Goal: Task Accomplishment & Management: Complete application form

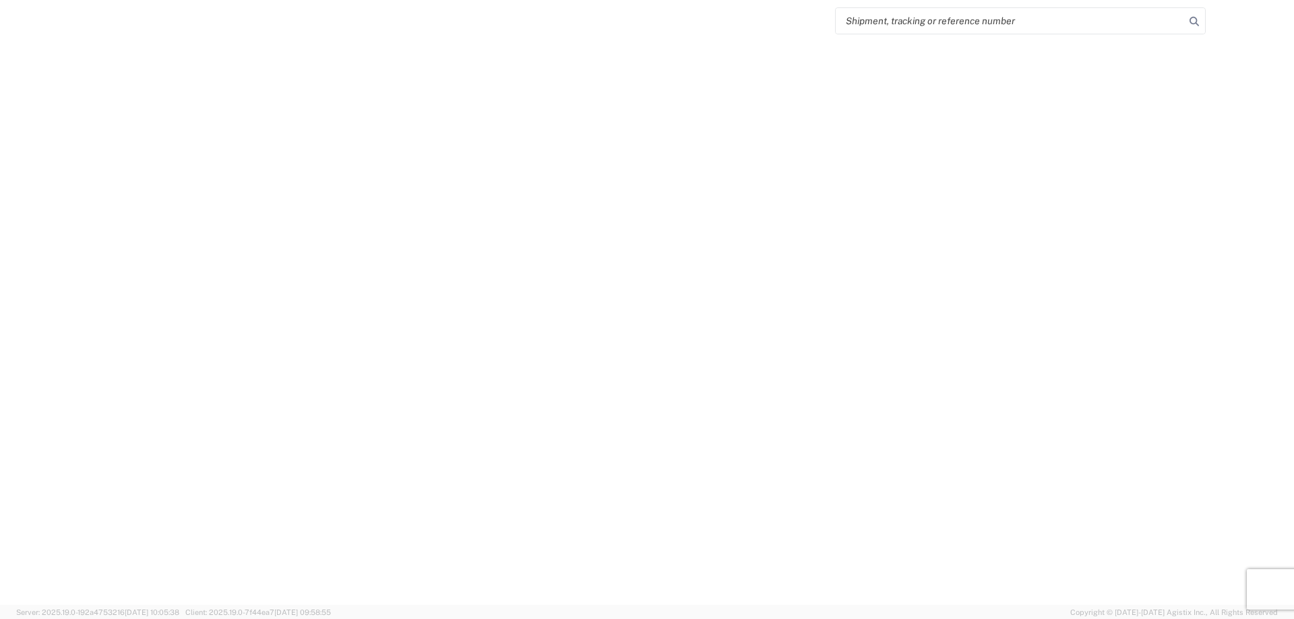
select select "FULL"
select select "LBS"
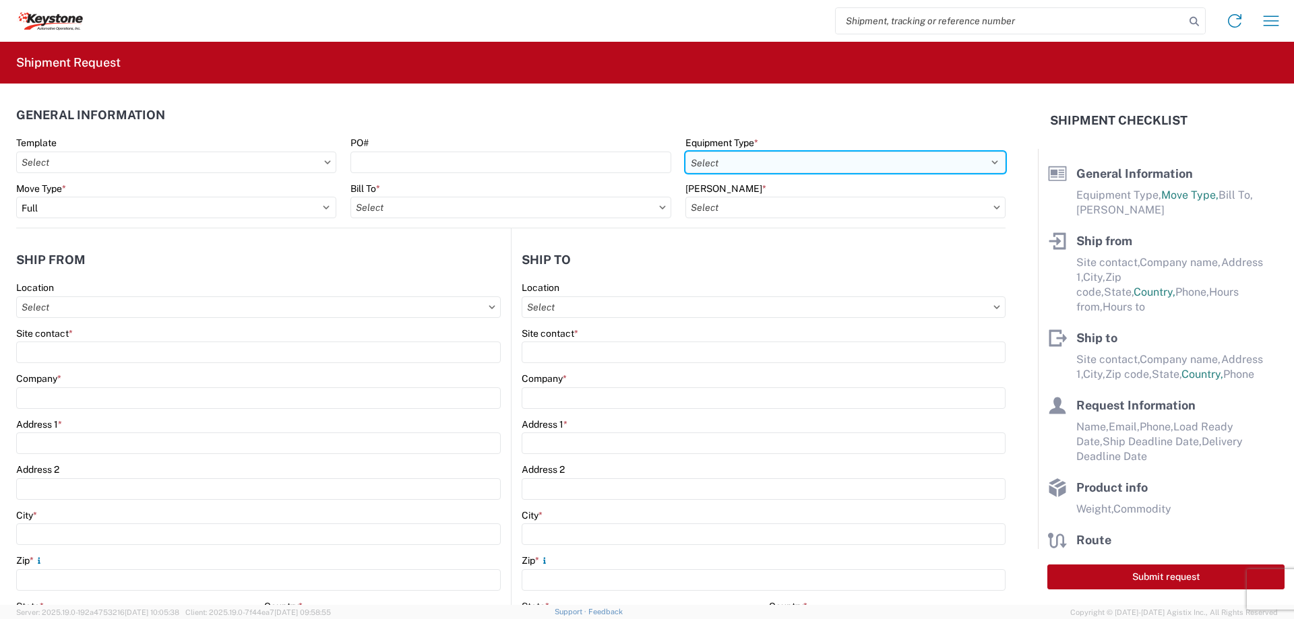
click at [985, 162] on select "Select 53’ Dry Van Flatbed Dropdeck (van) Lowboy (flatbed) Rail" at bounding box center [846, 163] width 320 height 22
select select "STDV"
click at [686, 152] on select "Select 53’ Dry Van Flatbed Dropdeck (van) Lowboy (flatbed) Rail" at bounding box center [846, 163] width 320 height 22
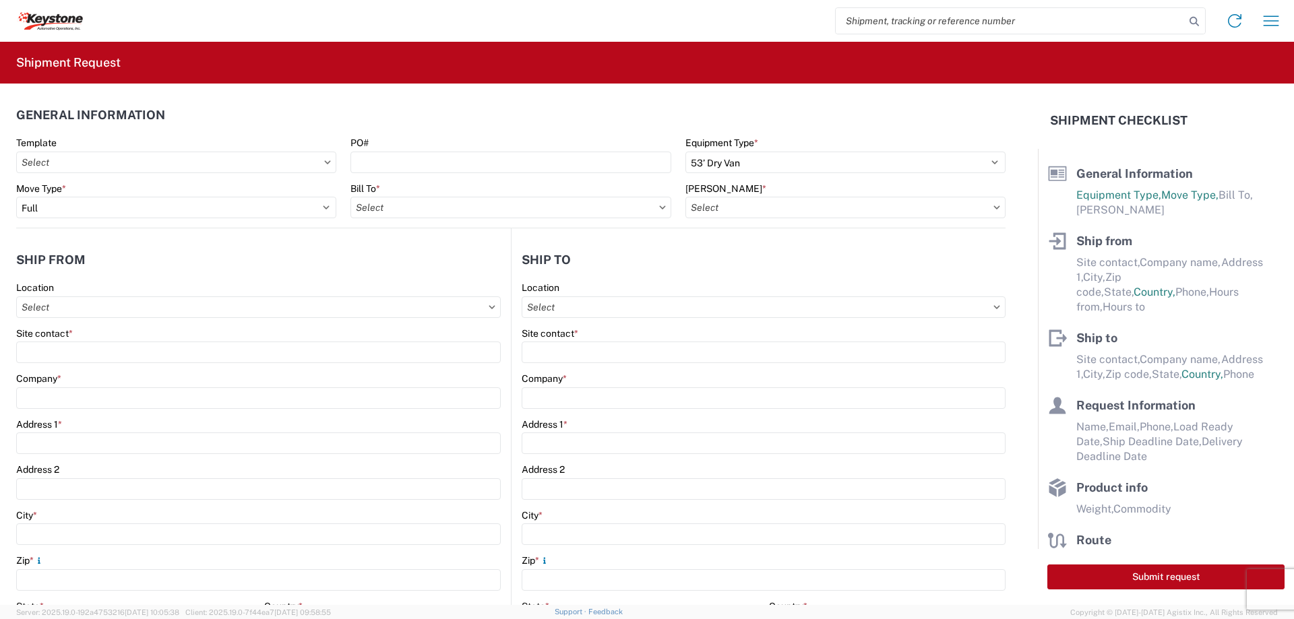
click at [659, 206] on icon at bounding box center [662, 208] width 7 height 4
click at [659, 207] on icon at bounding box center [662, 207] width 6 height 3
click at [477, 208] on input "text" at bounding box center [511, 208] width 320 height 22
click at [418, 241] on input at bounding box center [469, 241] width 220 height 22
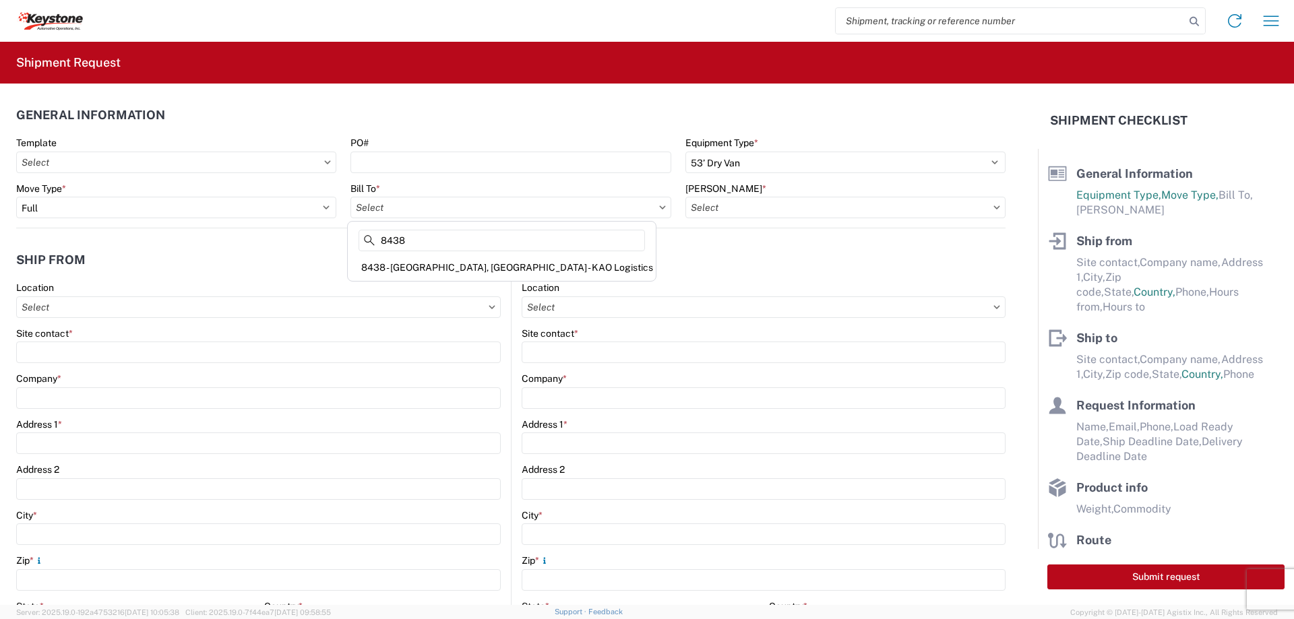
type input "8438"
click at [436, 264] on div "8438 - [GEOGRAPHIC_DATA], [GEOGRAPHIC_DATA] - KAO Logistics" at bounding box center [502, 268] width 303 height 22
type input "8438 - [GEOGRAPHIC_DATA], [GEOGRAPHIC_DATA] - KAO Logistics"
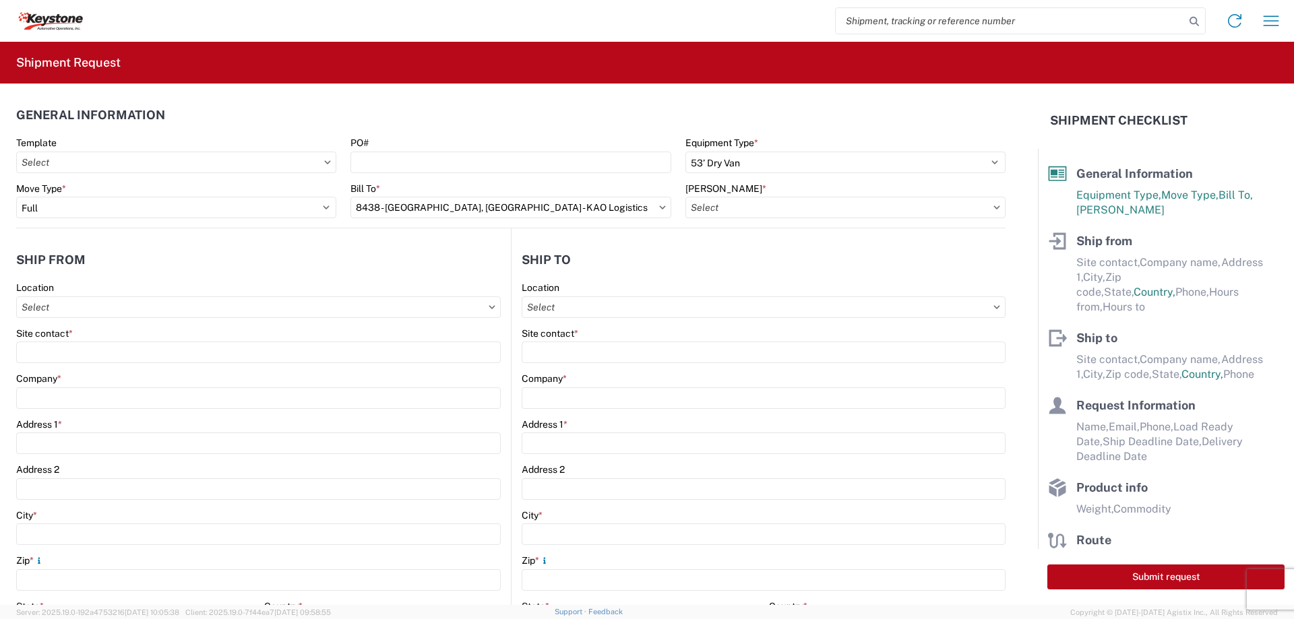
click at [994, 207] on icon at bounding box center [997, 207] width 6 height 3
click at [913, 205] on input "text" at bounding box center [846, 208] width 320 height 22
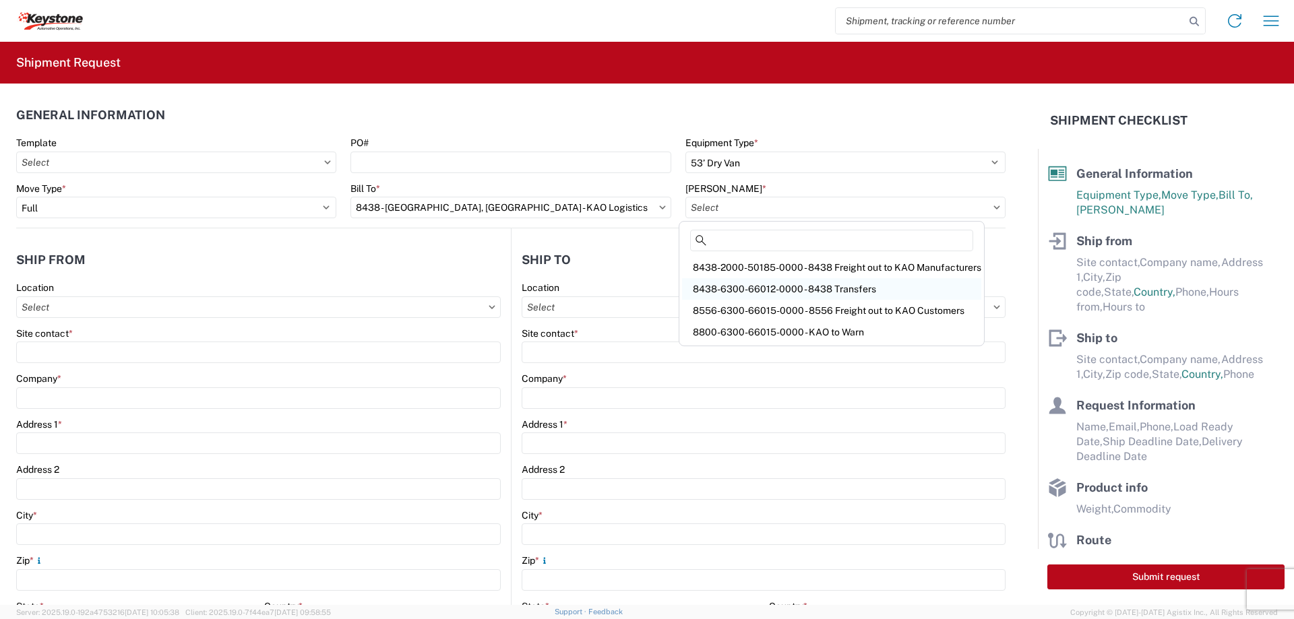
click at [814, 285] on div "8438-6300-66012-0000 - 8438 Transfers" at bounding box center [831, 289] width 299 height 22
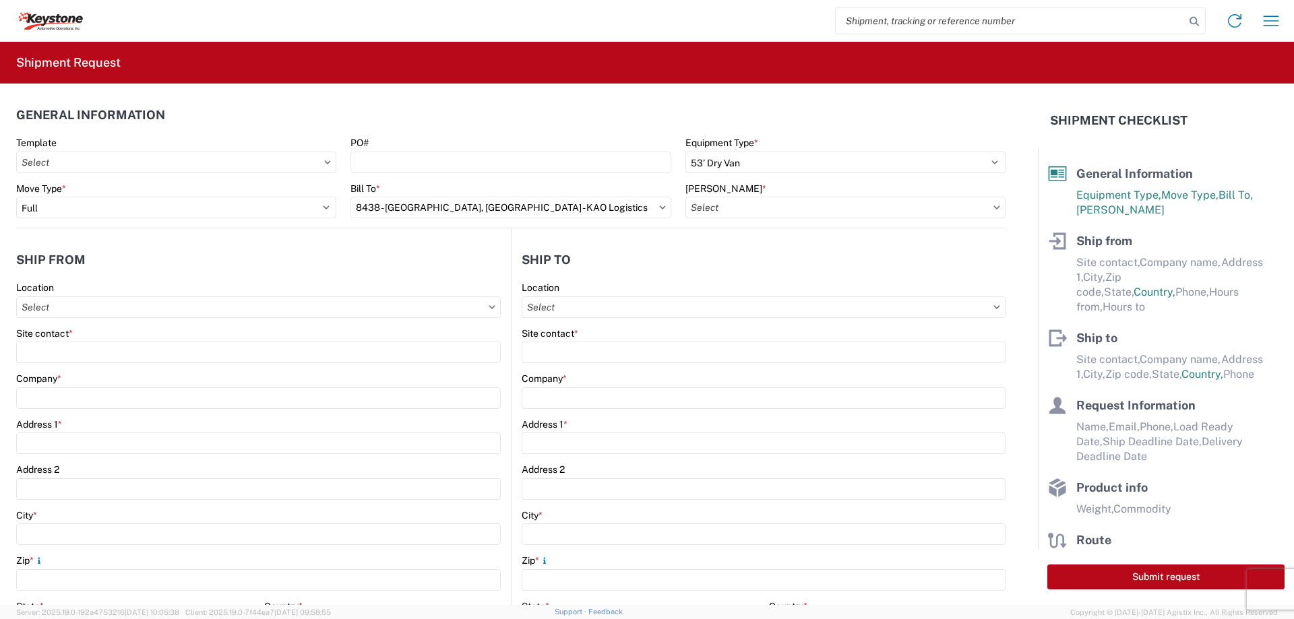
type input "8438-6300-66012-0000 - 8438 Transfers, 8438-6300-66012-0000 - 8438 Transfers"
click at [483, 308] on input "text" at bounding box center [258, 308] width 485 height 22
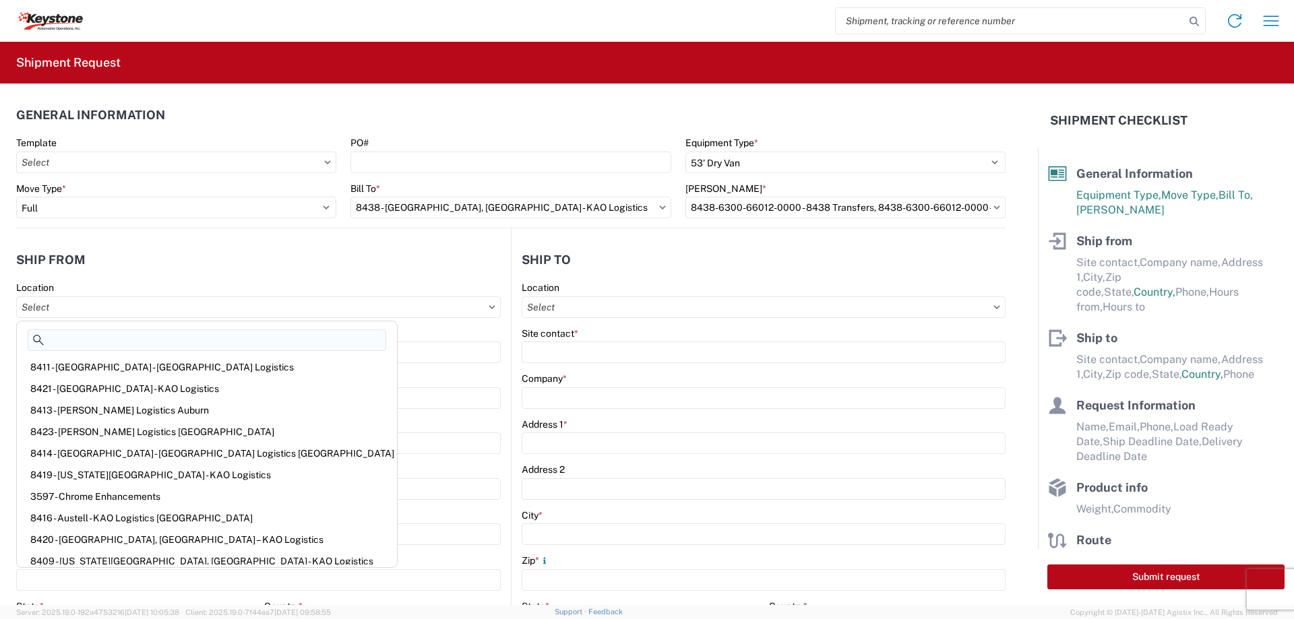
click at [94, 338] on input at bounding box center [207, 341] width 359 height 22
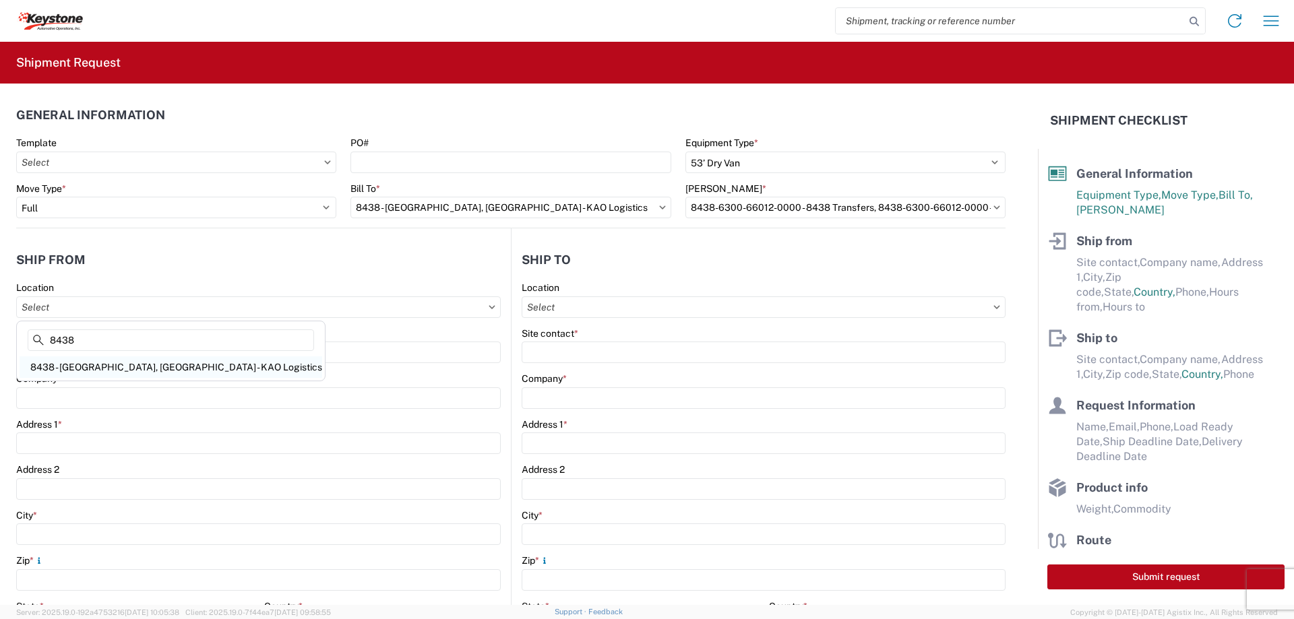
type input "8438"
click at [134, 364] on div "8438 - [GEOGRAPHIC_DATA], [GEOGRAPHIC_DATA] - KAO Logistics" at bounding box center [171, 368] width 303 height 22
type input "8438 - [GEOGRAPHIC_DATA], [GEOGRAPHIC_DATA] - KAO Logistics"
type input "KAO"
type input "[STREET_ADDRESS][PERSON_NAME]"
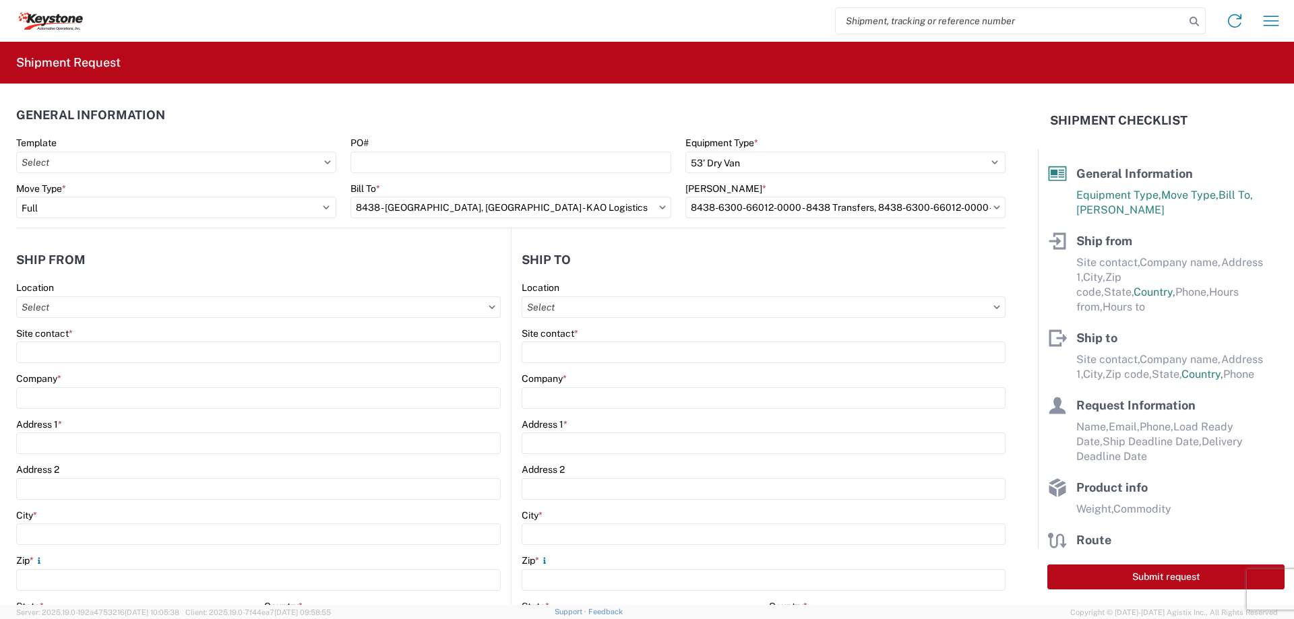
type input "[GEOGRAPHIC_DATA]"
type input "99224"
select select "WA"
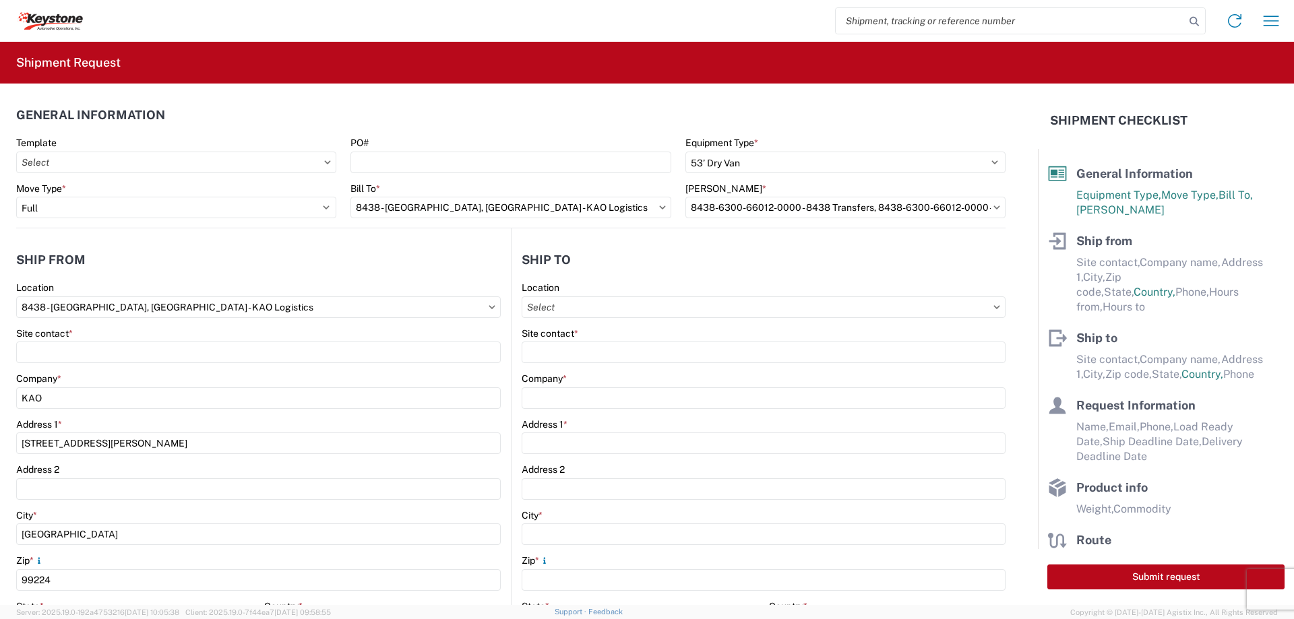
select select "US"
type input "07:00"
type input "17:00"
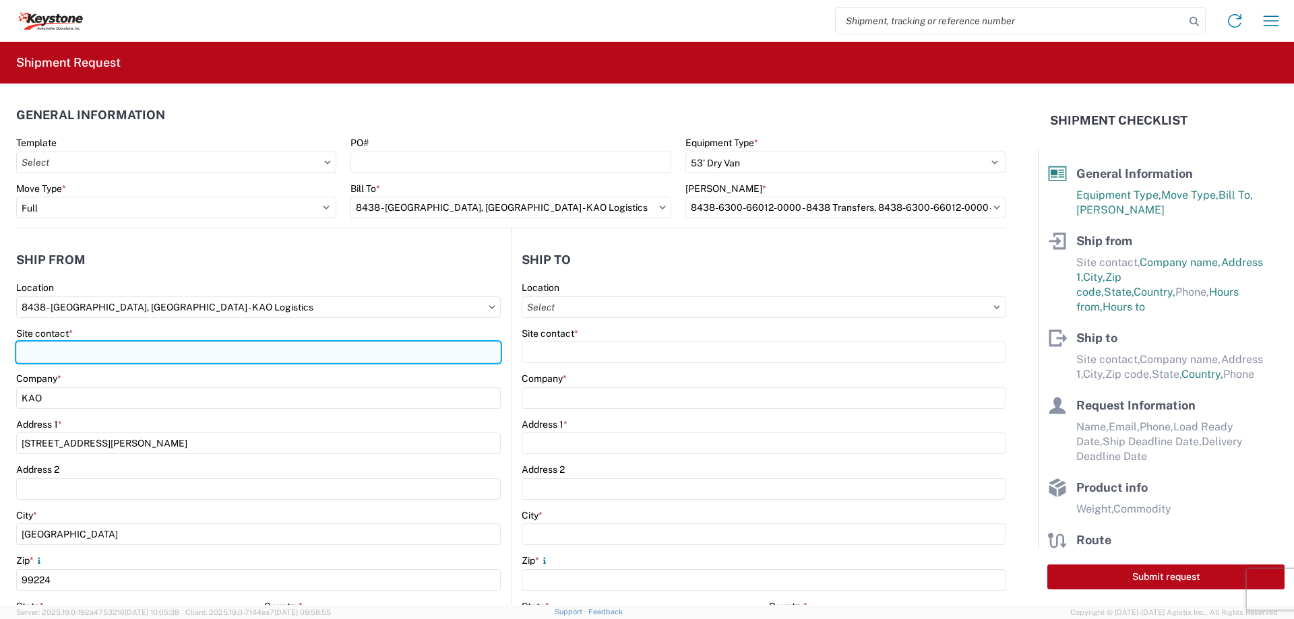
click at [68, 342] on input "Site contact *" at bounding box center [258, 353] width 485 height 22
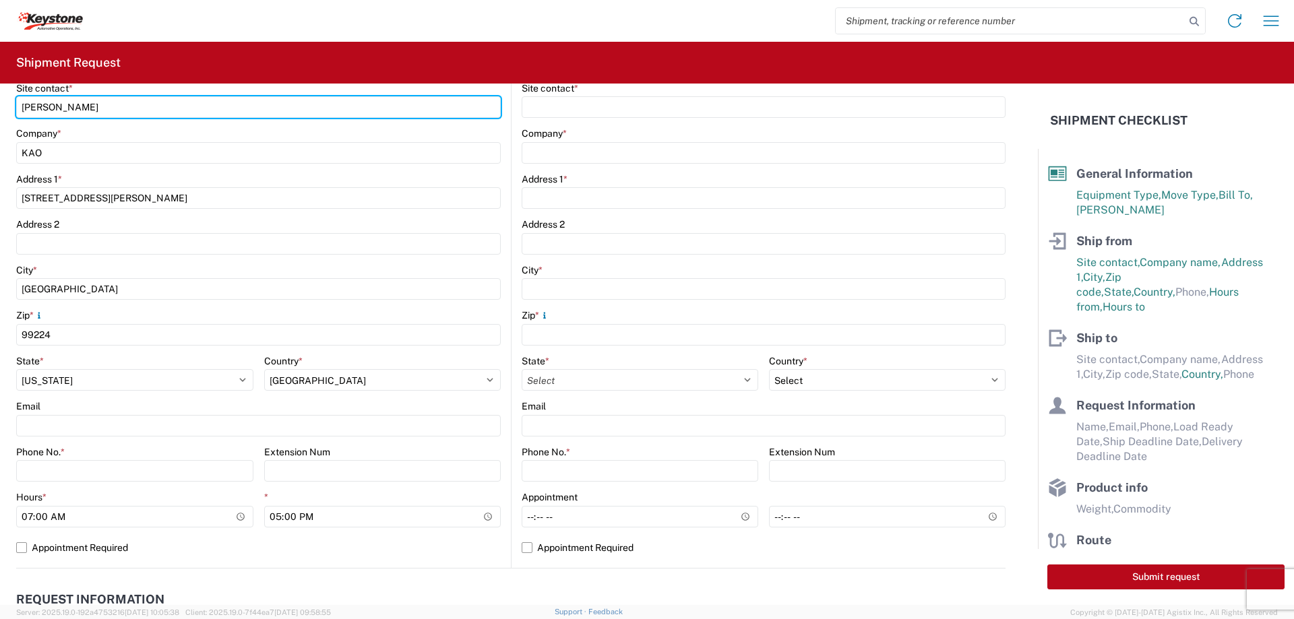
scroll to position [337, 0]
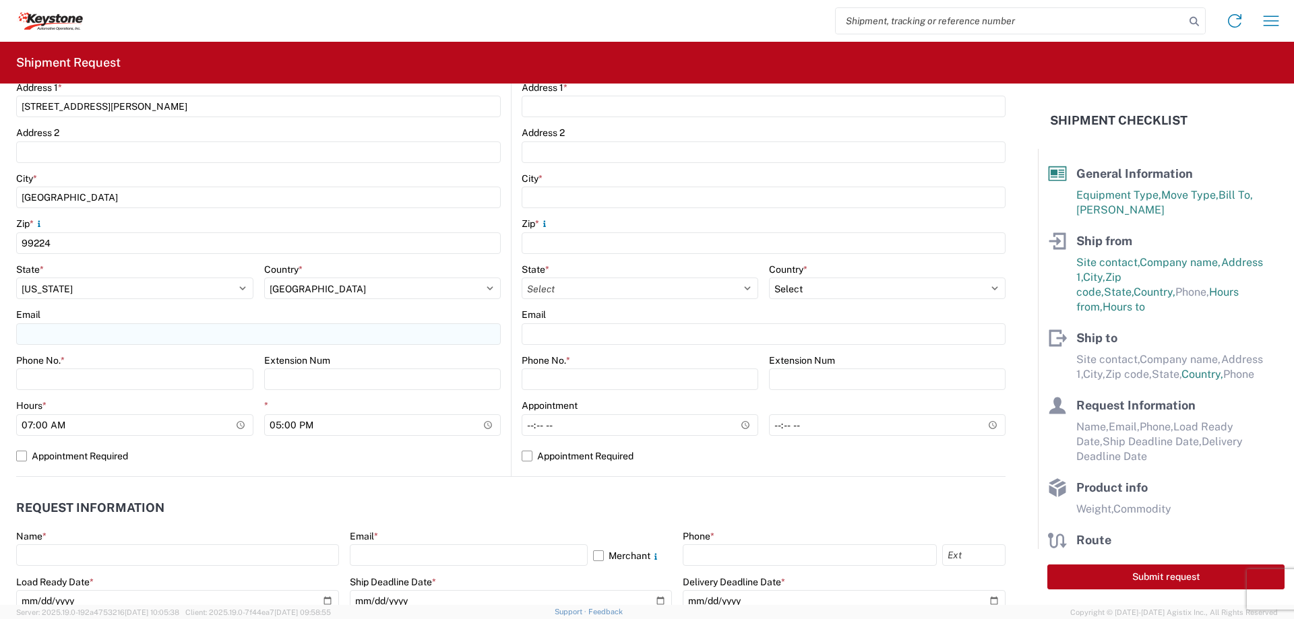
type input "[PERSON_NAME]"
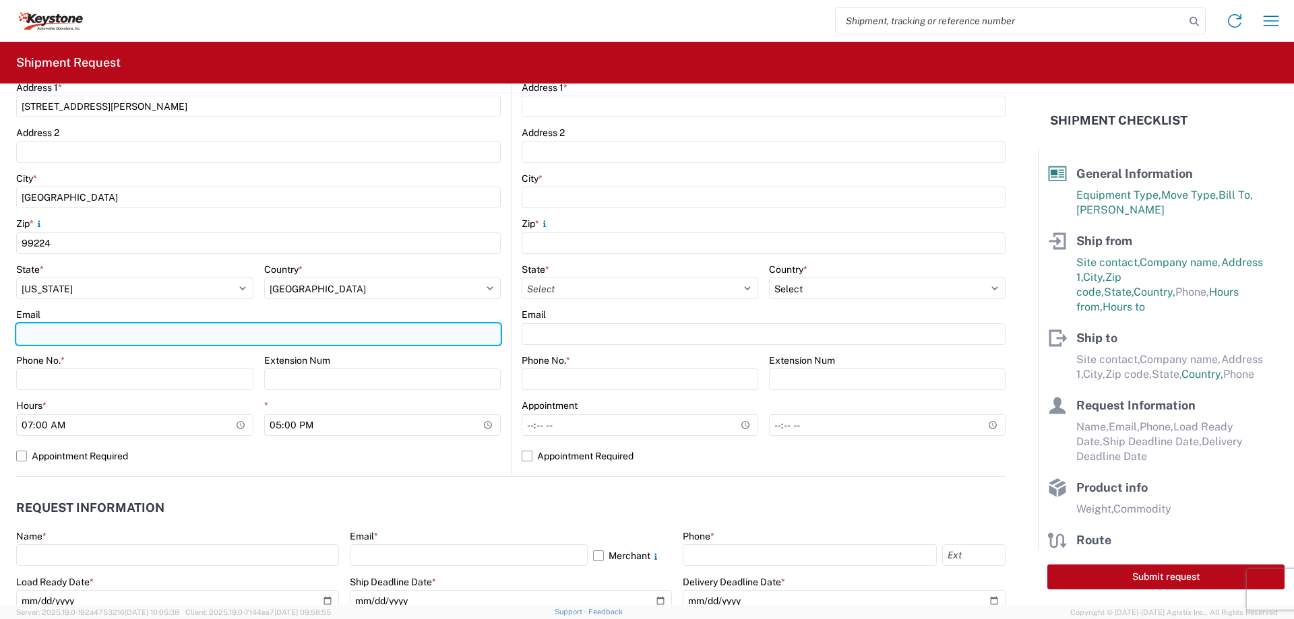
click at [78, 333] on input "Email" at bounding box center [258, 335] width 485 height 22
type input "[EMAIL_ADDRESS][DOMAIN_NAME]"
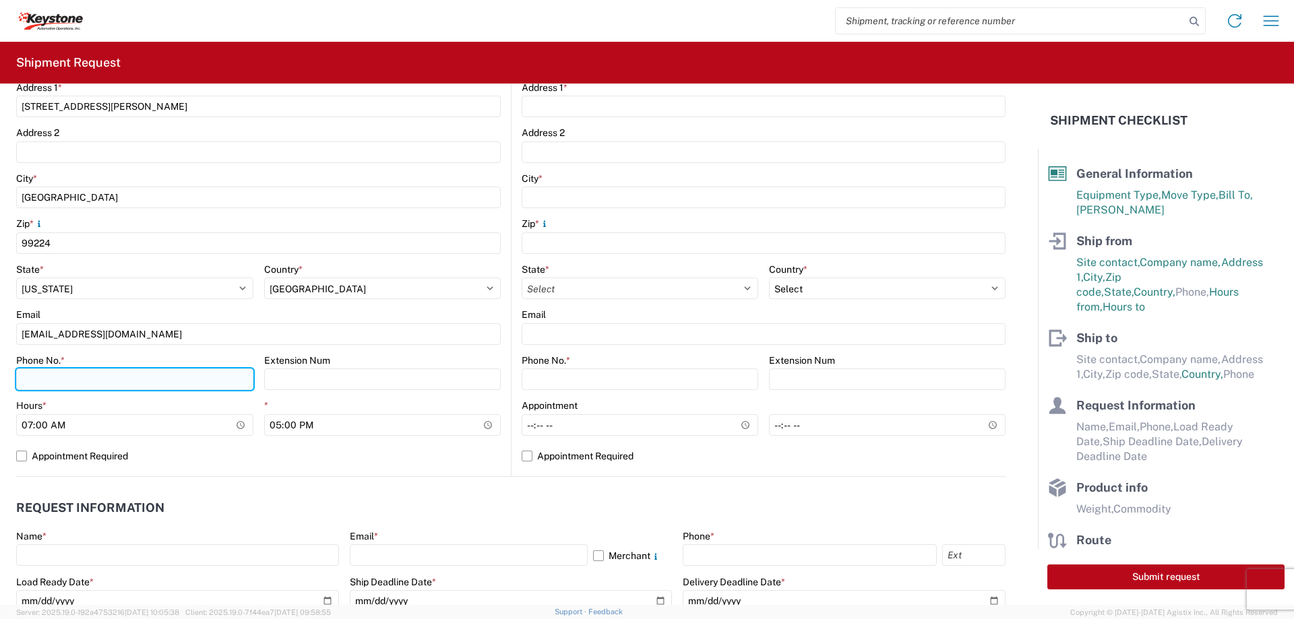
click at [63, 374] on input "Phone No. *" at bounding box center [134, 380] width 237 height 22
type input "[PHONE_NUMBER]"
click at [21, 459] on label "Appointment Required" at bounding box center [258, 457] width 485 height 22
click at [0, 0] on input "Appointment Required" at bounding box center [0, 0] width 0 height 0
select select "US"
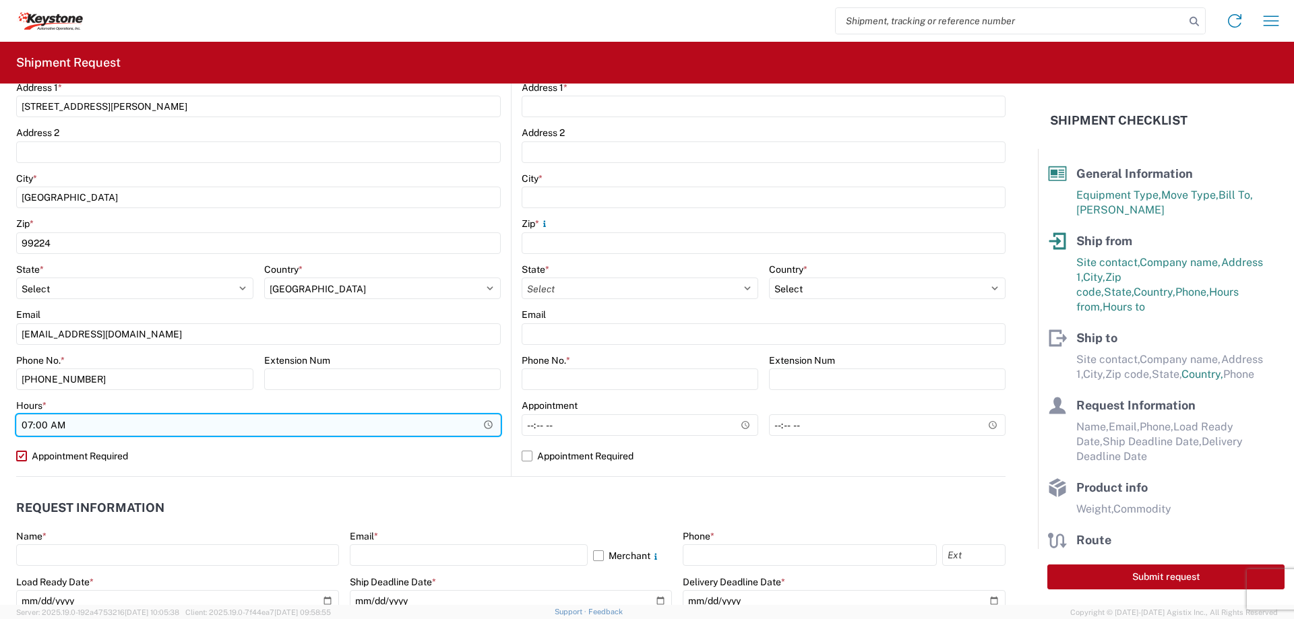
click at [55, 429] on input "07:00" at bounding box center [258, 426] width 485 height 22
click at [28, 429] on input "07:00" at bounding box center [258, 426] width 485 height 22
type input "18:30"
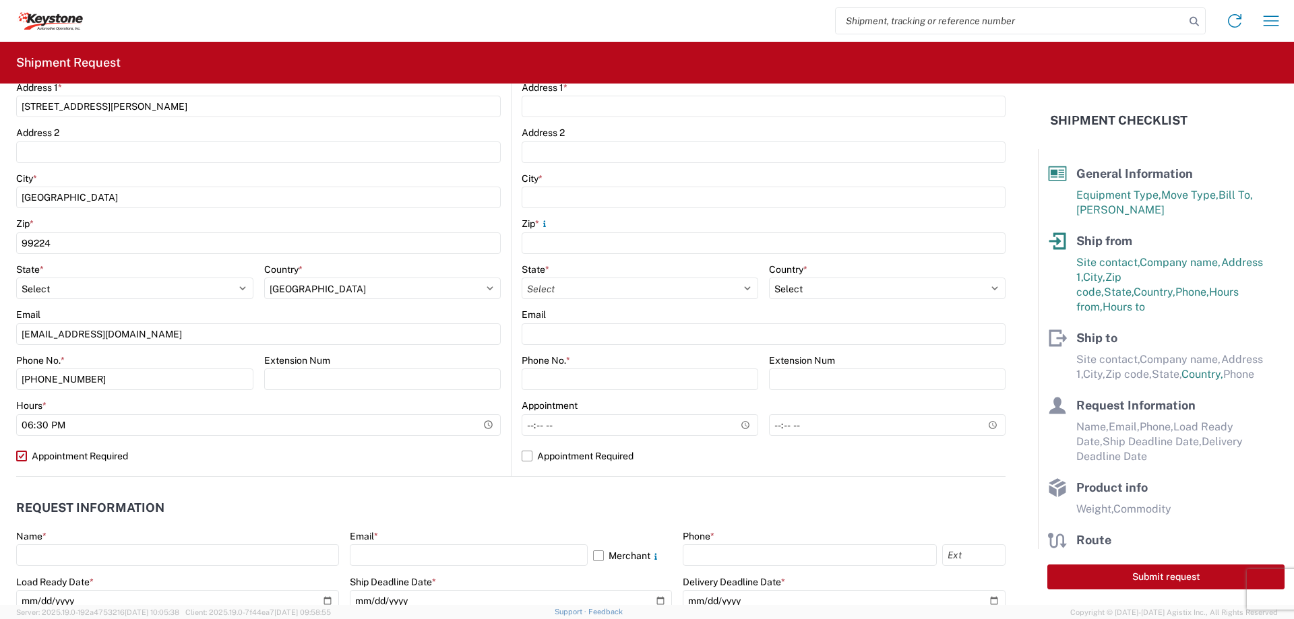
click at [456, 458] on label "Appointment Required" at bounding box center [258, 457] width 485 height 22
click at [0, 0] on input "Appointment Required" at bounding box center [0, 0] width 0 height 0
select select "US"
click at [22, 453] on label "Appointment Required" at bounding box center [258, 457] width 485 height 22
click at [0, 0] on input "Appointment Required" at bounding box center [0, 0] width 0 height 0
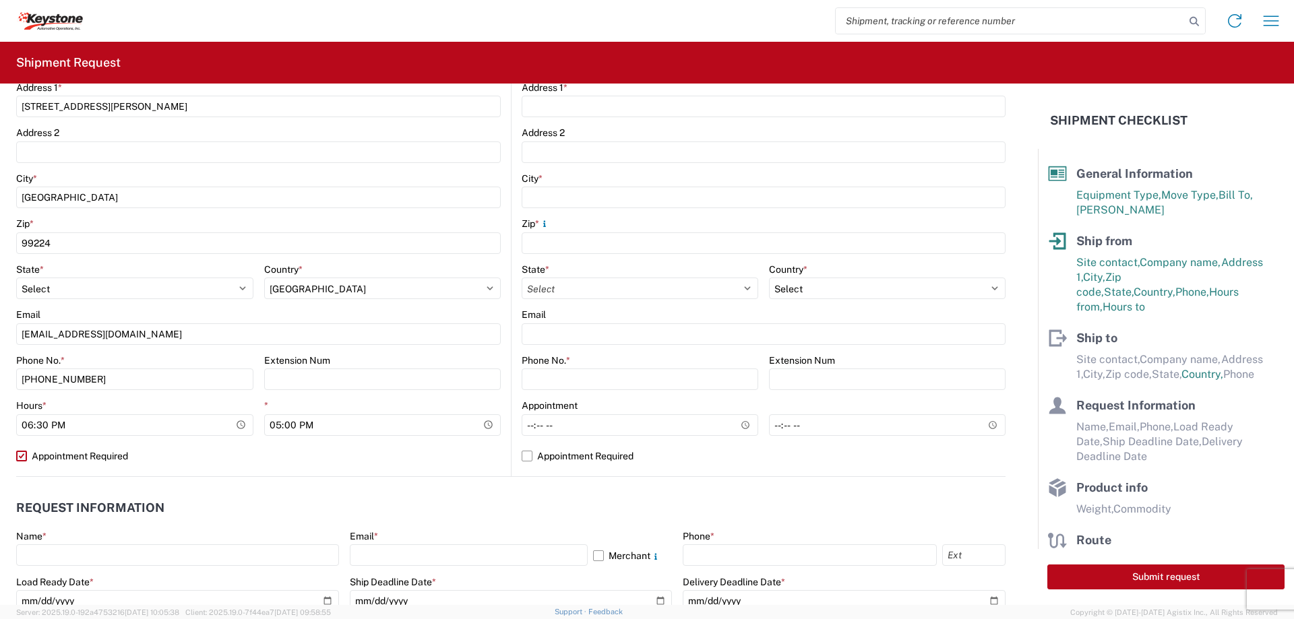
select select "US"
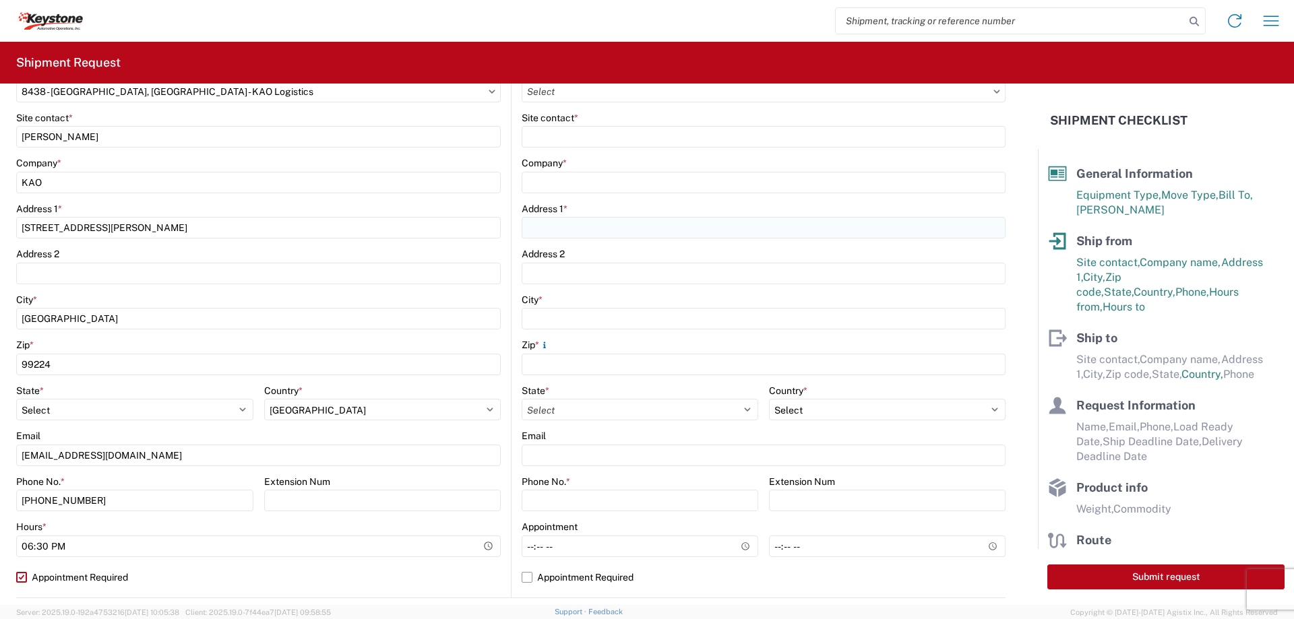
scroll to position [0, 0]
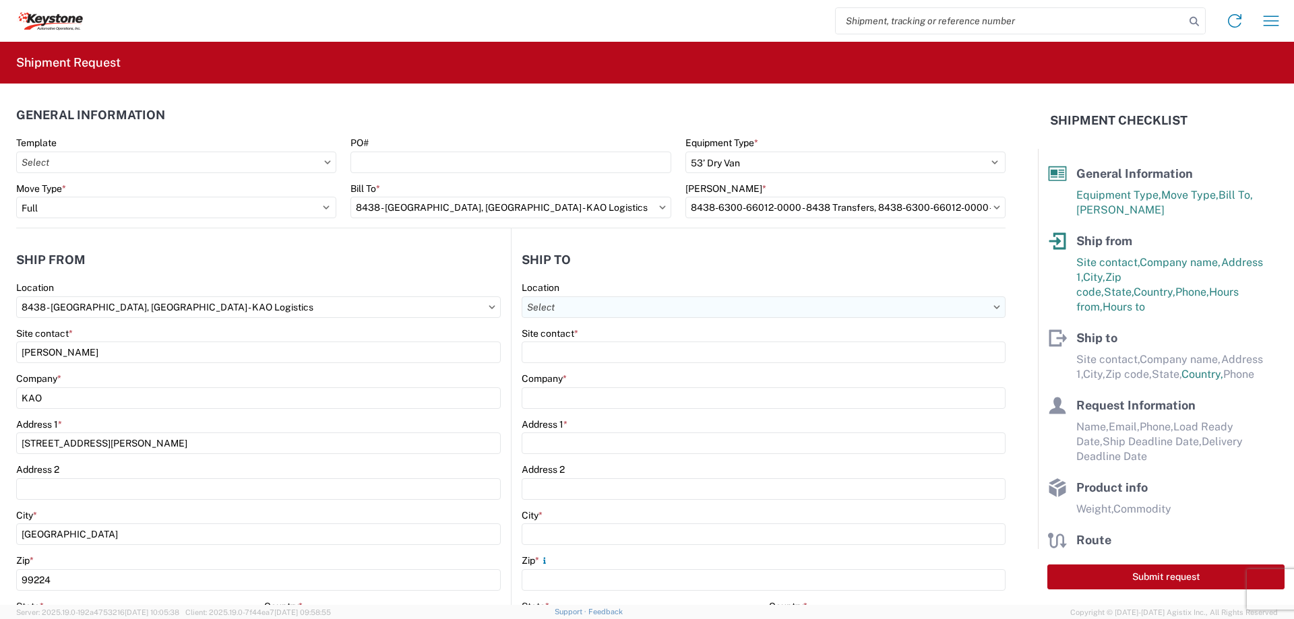
click at [988, 311] on input "text" at bounding box center [764, 308] width 484 height 22
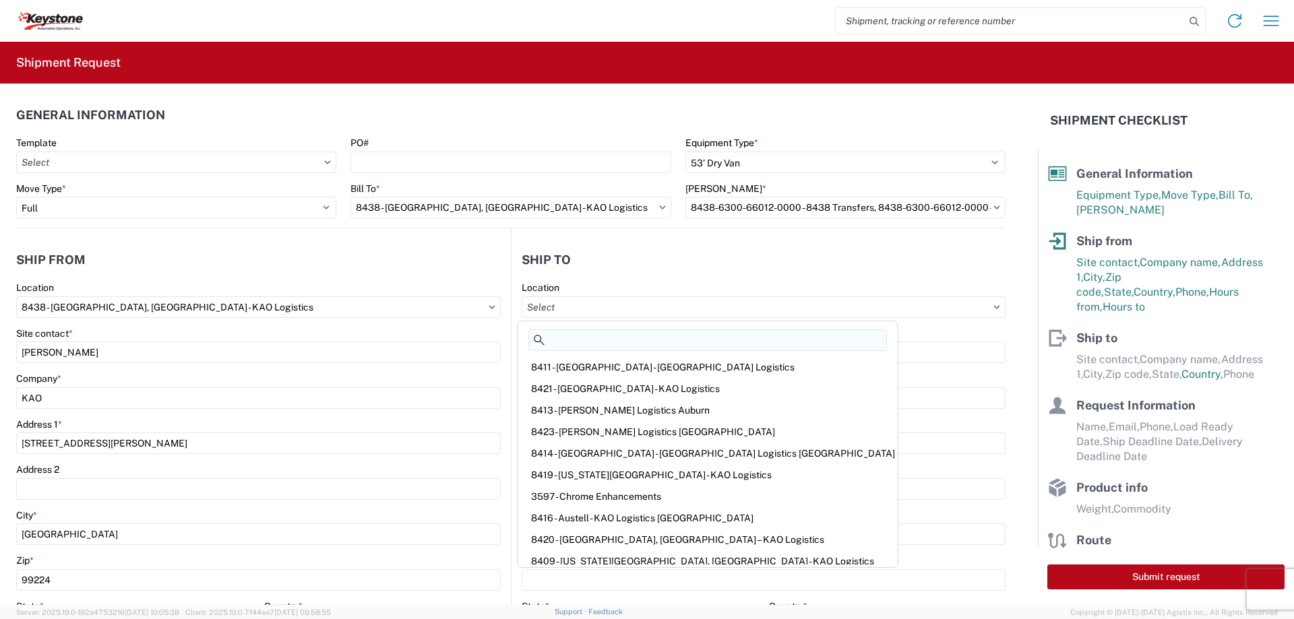
click at [590, 336] on input at bounding box center [707, 341] width 359 height 22
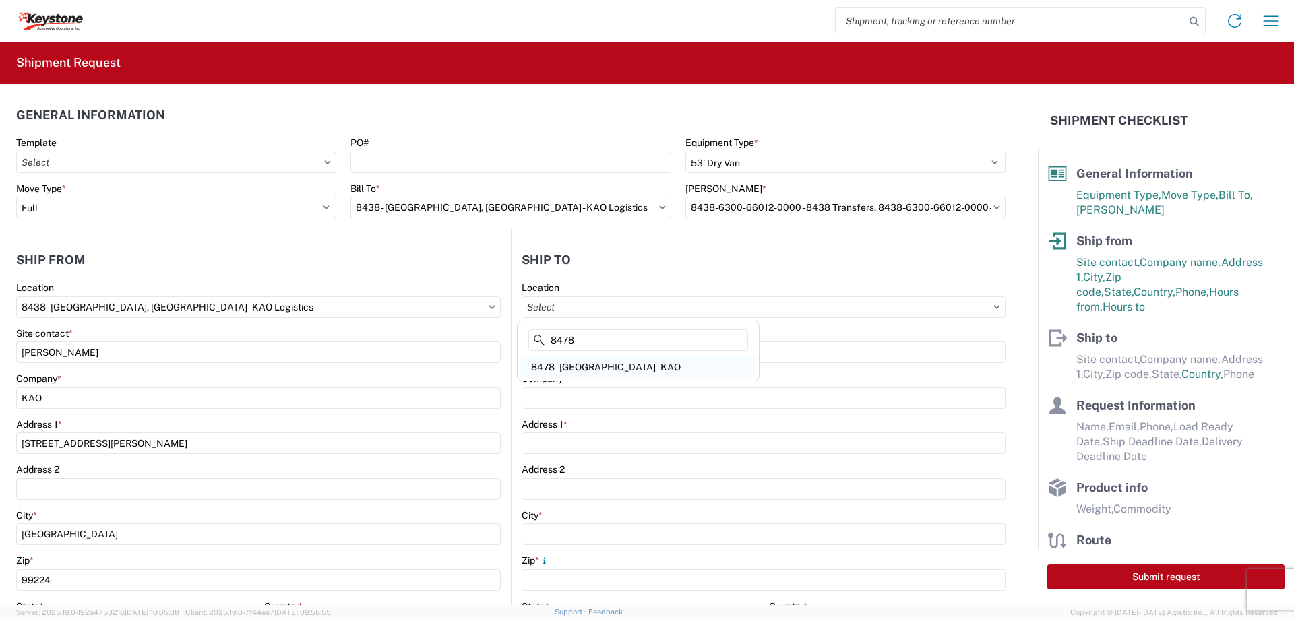
type input "8478"
click at [598, 368] on div "8478 - [GEOGRAPHIC_DATA] - KAO" at bounding box center [638, 368] width 236 height 22
type input "8478 - [GEOGRAPHIC_DATA] - KAO"
type input "KAO"
type input "[STREET_ADDRESS]"
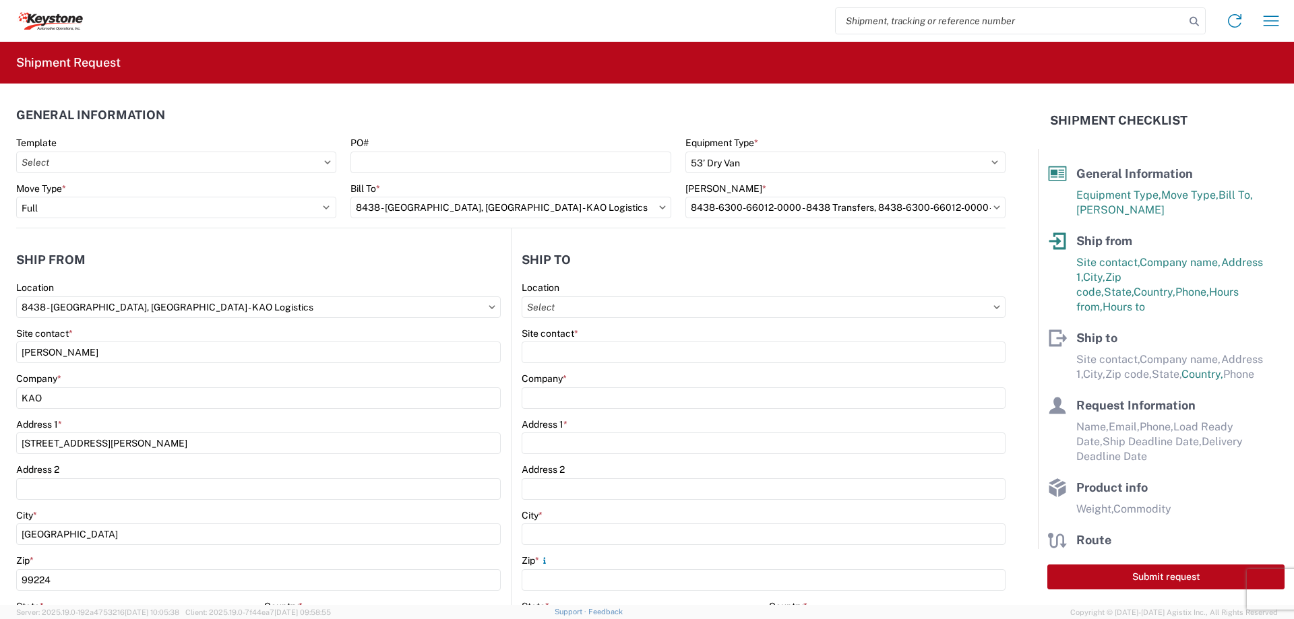
type input "Lethbridge"
type input "T1H5G5"
select select "CA"
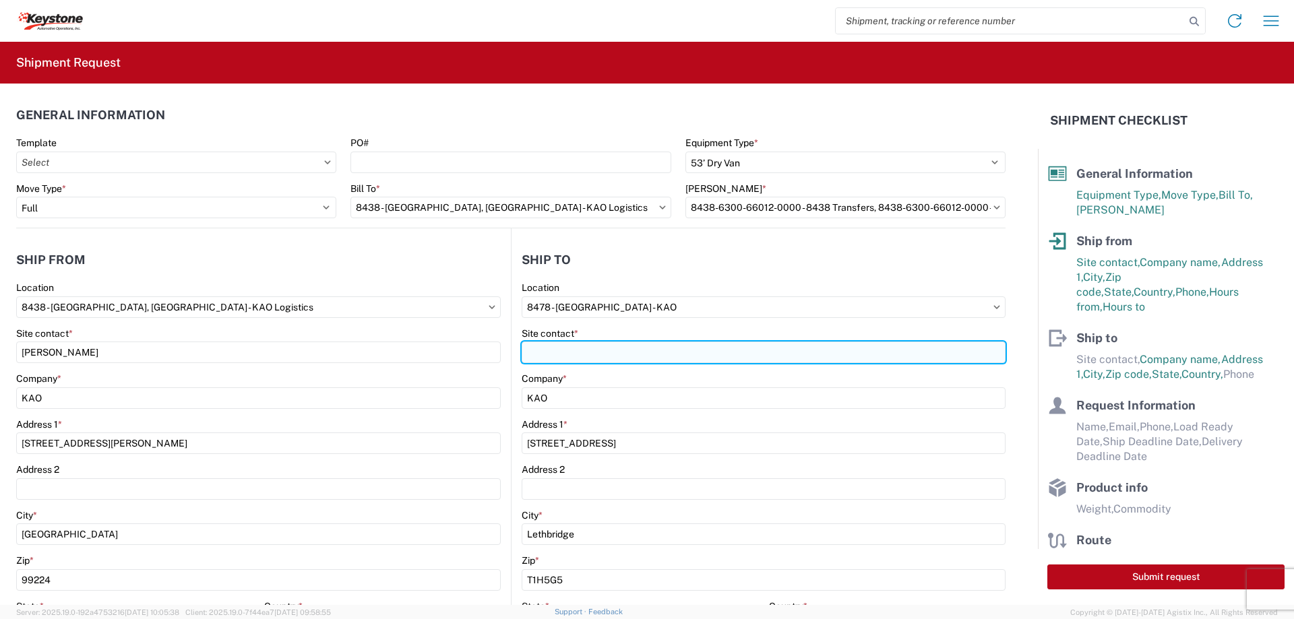
click at [553, 348] on input "Site contact *" at bounding box center [764, 353] width 484 height 22
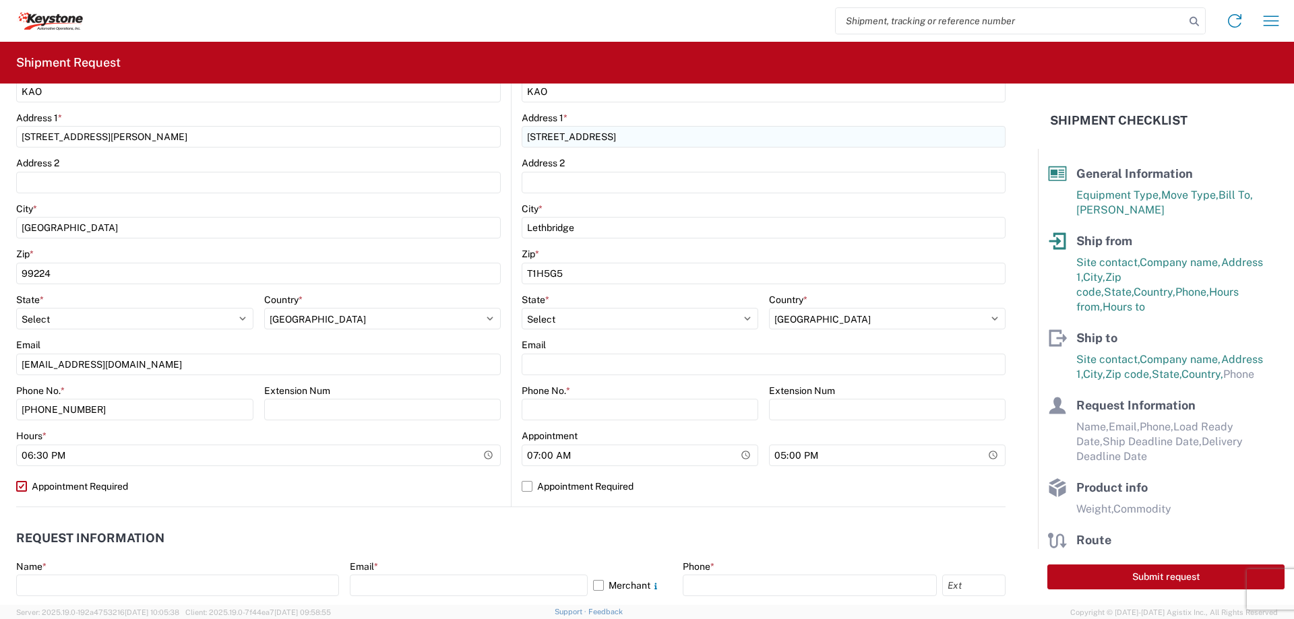
scroll to position [337, 0]
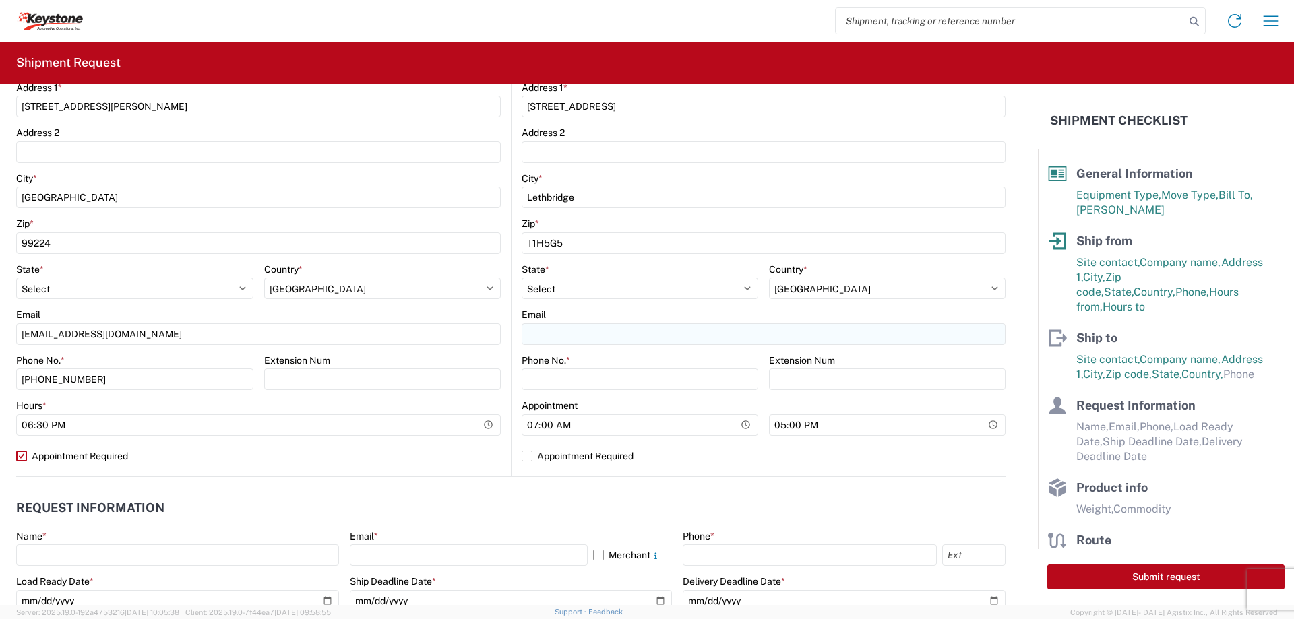
type input "[PERSON_NAME]"
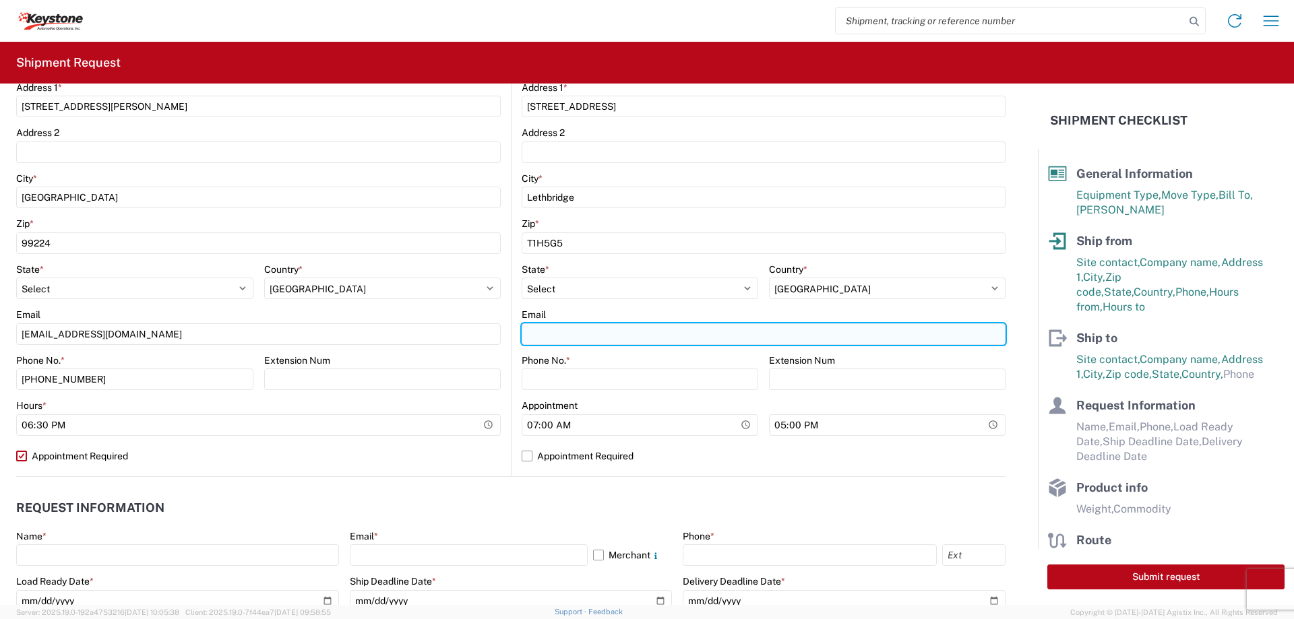
click at [571, 334] on input "Email" at bounding box center [764, 335] width 484 height 22
type input "[EMAIL_ADDRESS][DOMAIN_NAME]"
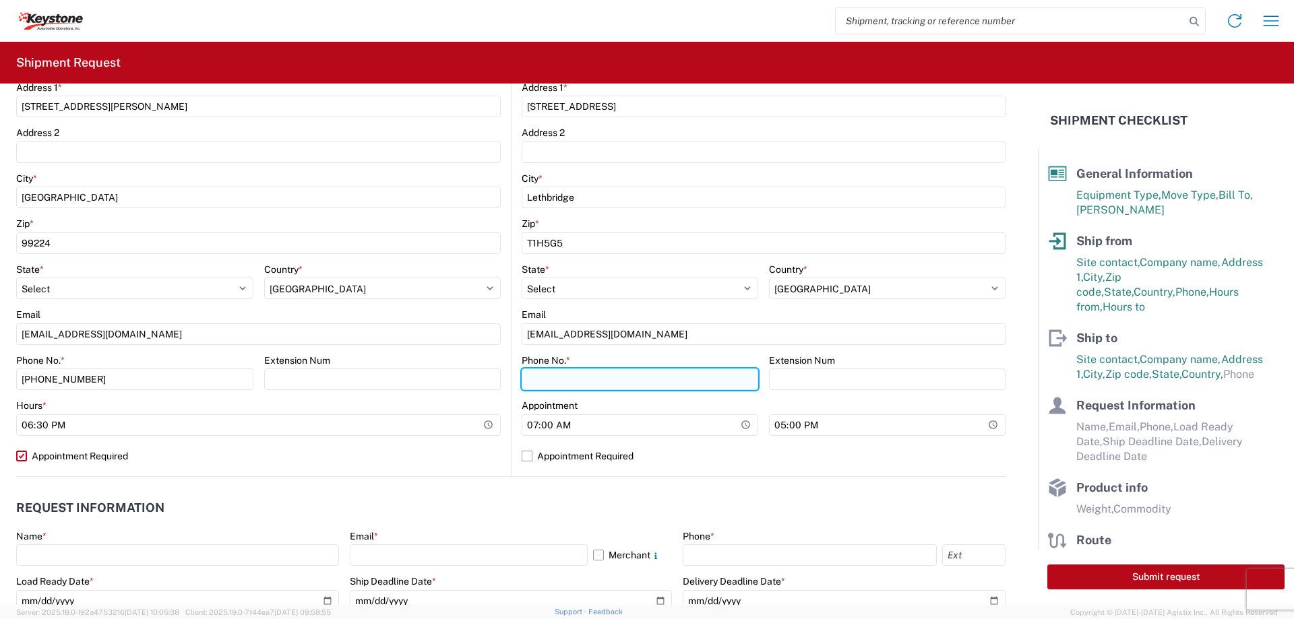
click at [576, 374] on input "Phone No. *" at bounding box center [640, 380] width 237 height 22
click at [564, 380] on input "509-6661155" at bounding box center [640, 380] width 237 height 22
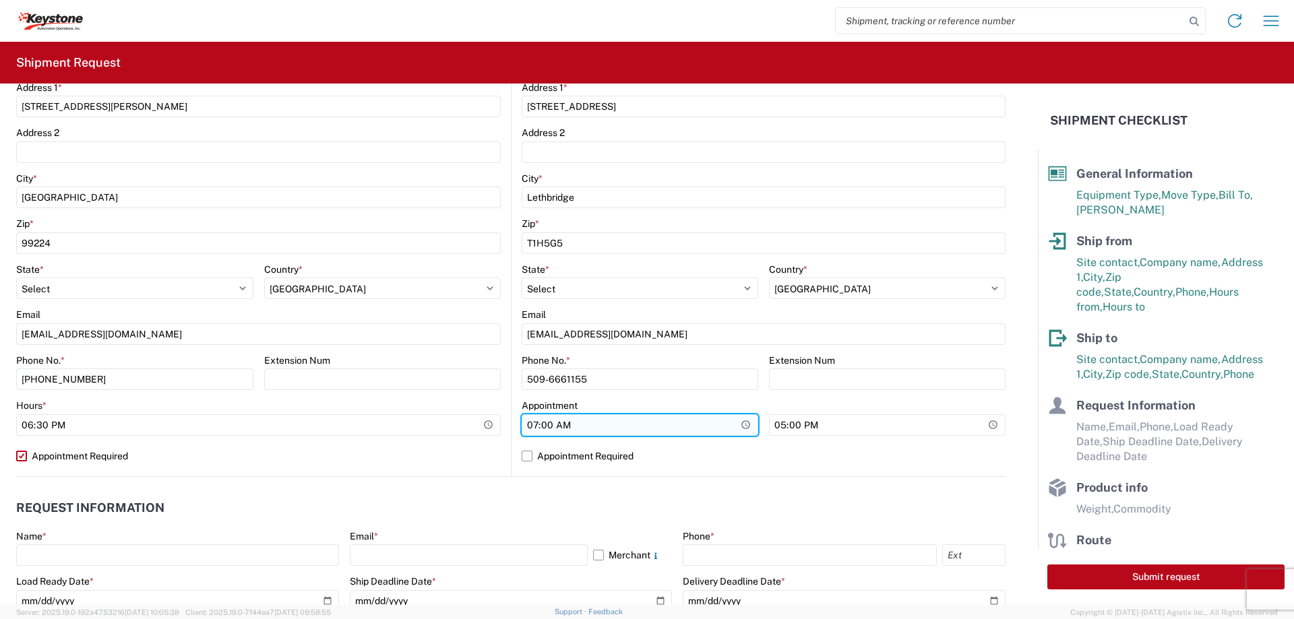
click at [661, 419] on input "07:00" at bounding box center [640, 426] width 237 height 22
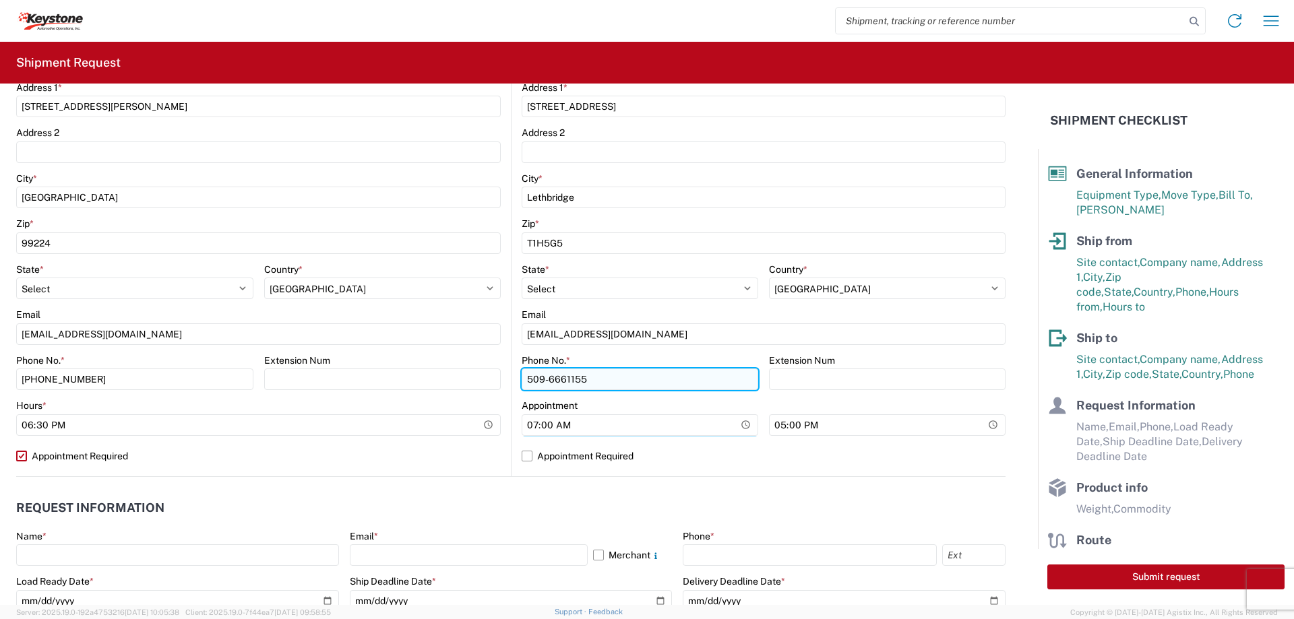
click at [563, 380] on input "509-6661155" at bounding box center [640, 380] width 237 height 22
type input "[PHONE_NUMBER]"
click at [523, 455] on label "Appointment Required" at bounding box center [764, 457] width 484 height 22
click at [0, 0] on input "Appointment Required" at bounding box center [0, 0] width 0 height 0
select select "CA"
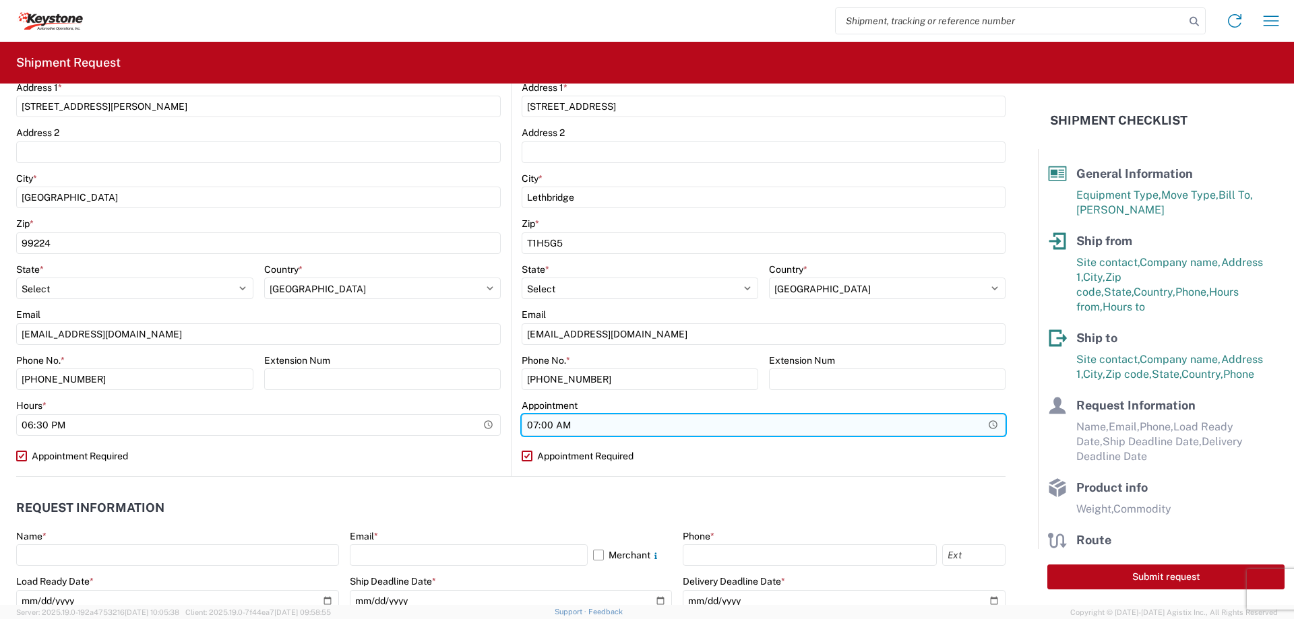
click at [533, 427] on input "07:00" at bounding box center [764, 426] width 484 height 22
type input "05:00"
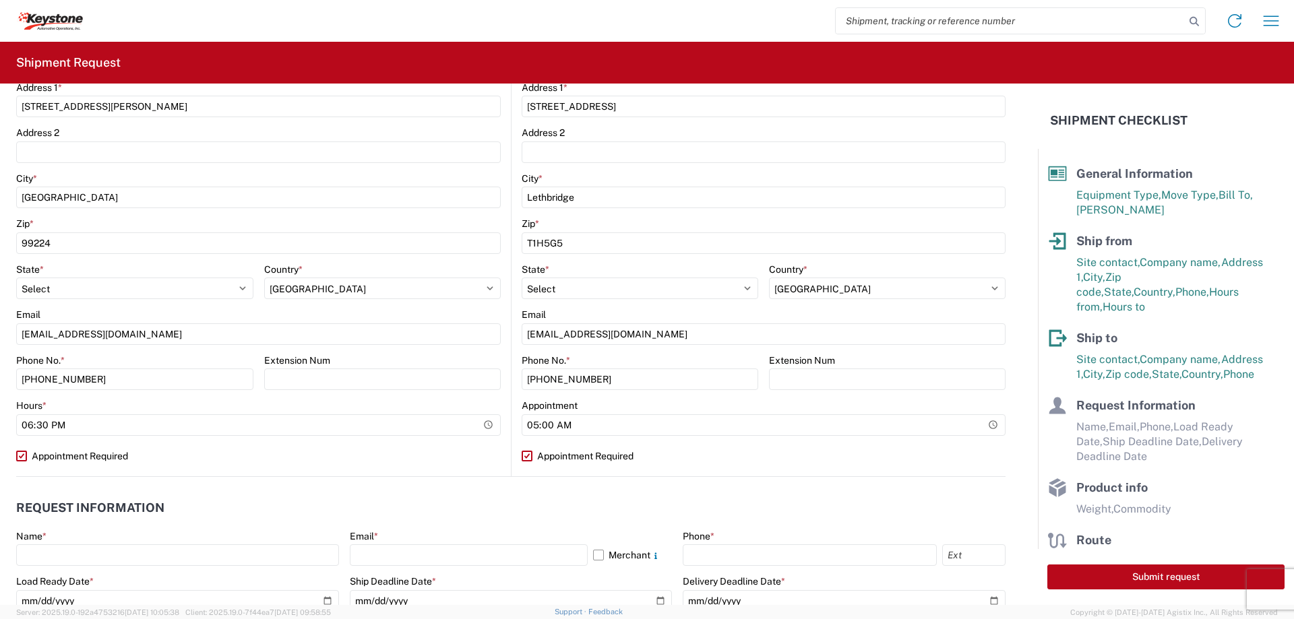
click at [672, 495] on header "Request Information" at bounding box center [511, 508] width 990 height 30
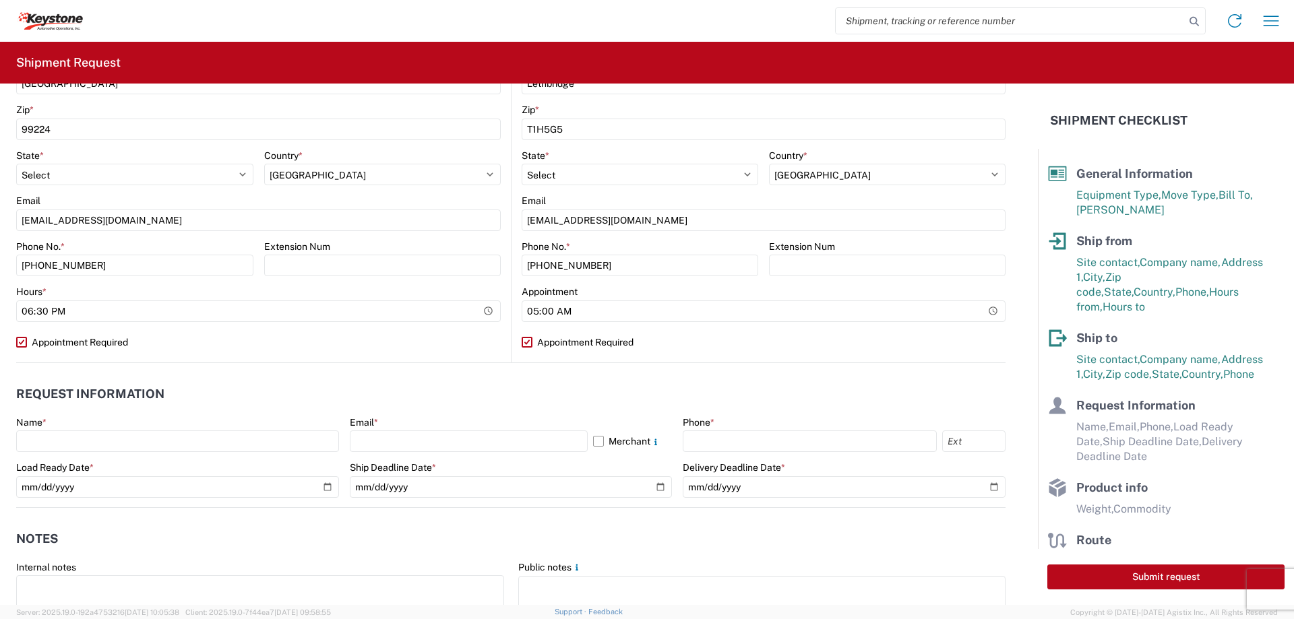
scroll to position [741, 0]
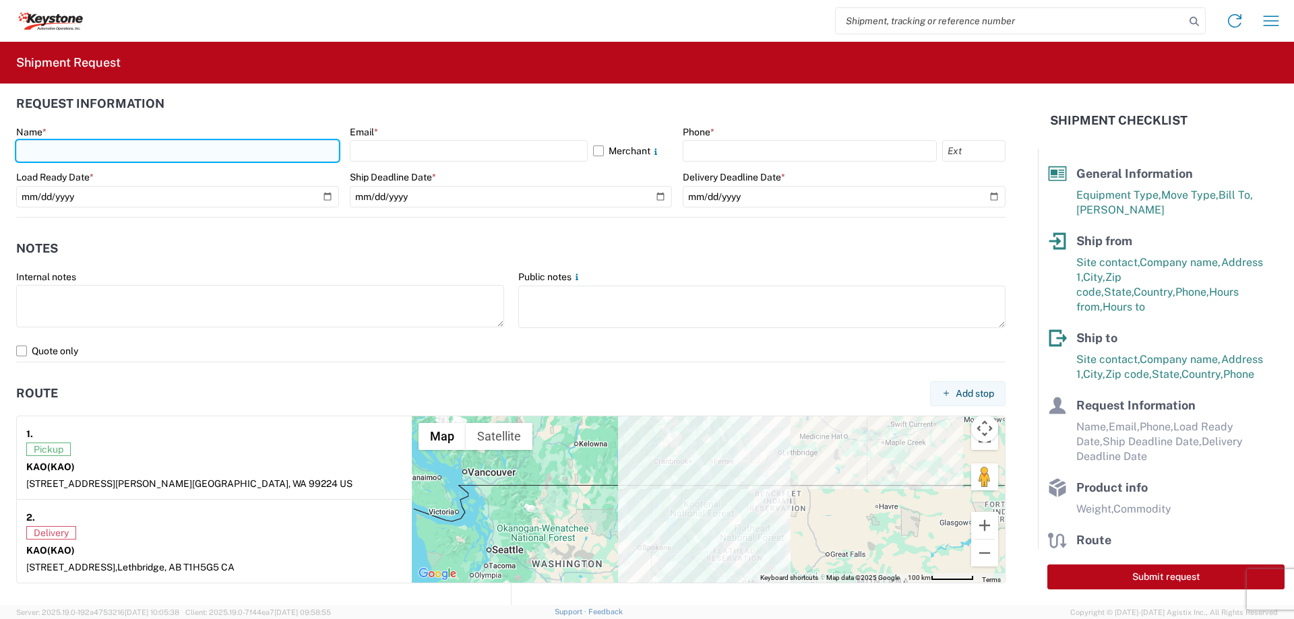
click at [115, 153] on input "text" at bounding box center [177, 151] width 323 height 22
type input "[PERSON_NAME]"
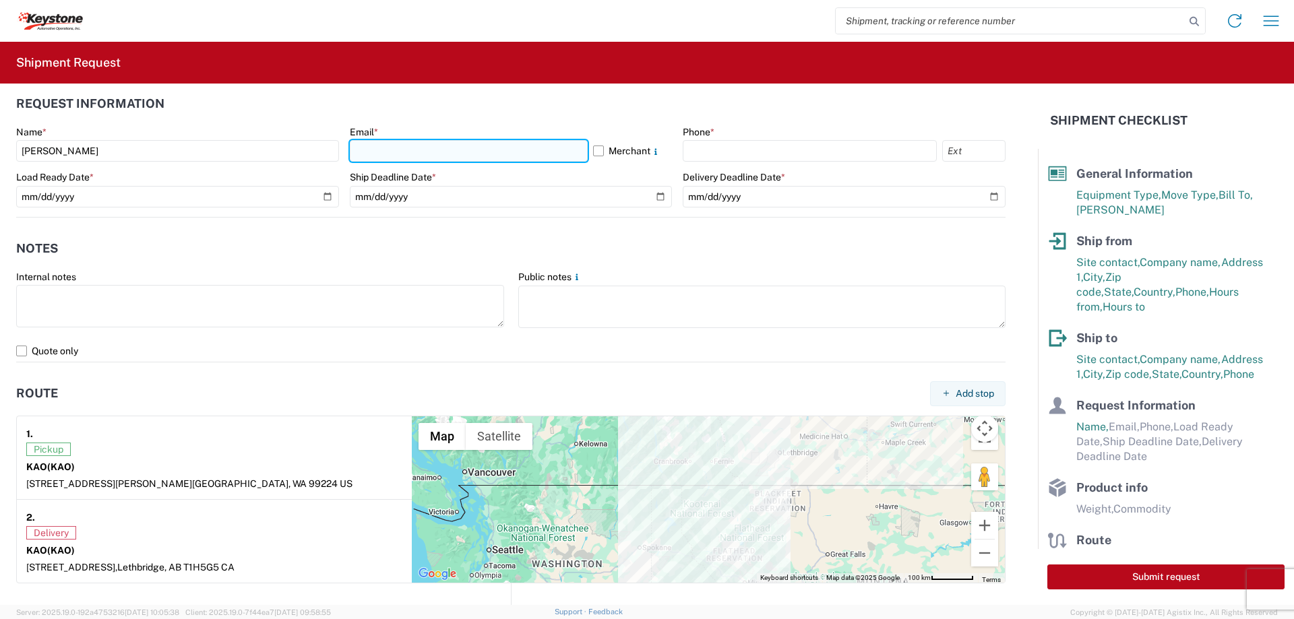
click at [378, 153] on input "text" at bounding box center [469, 151] width 238 height 22
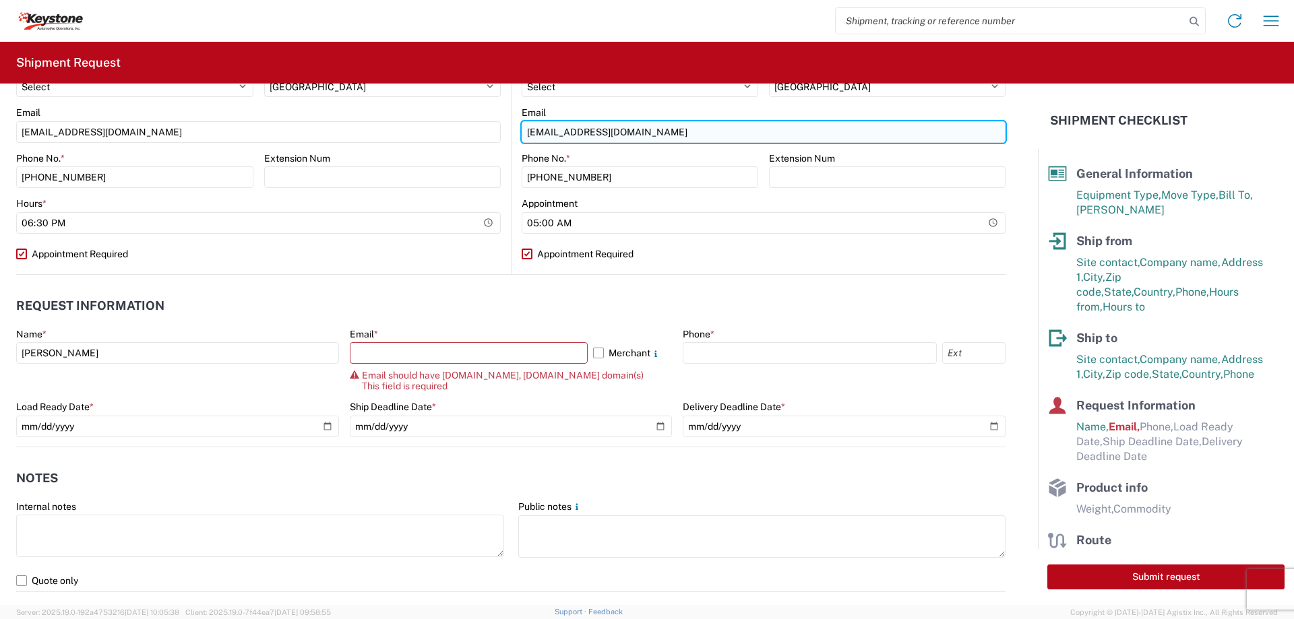
drag, startPoint x: 520, startPoint y: 133, endPoint x: 667, endPoint y: 130, distance: 146.3
click at [667, 130] on input "[EMAIL_ADDRESS][DOMAIN_NAME]" at bounding box center [764, 132] width 484 height 22
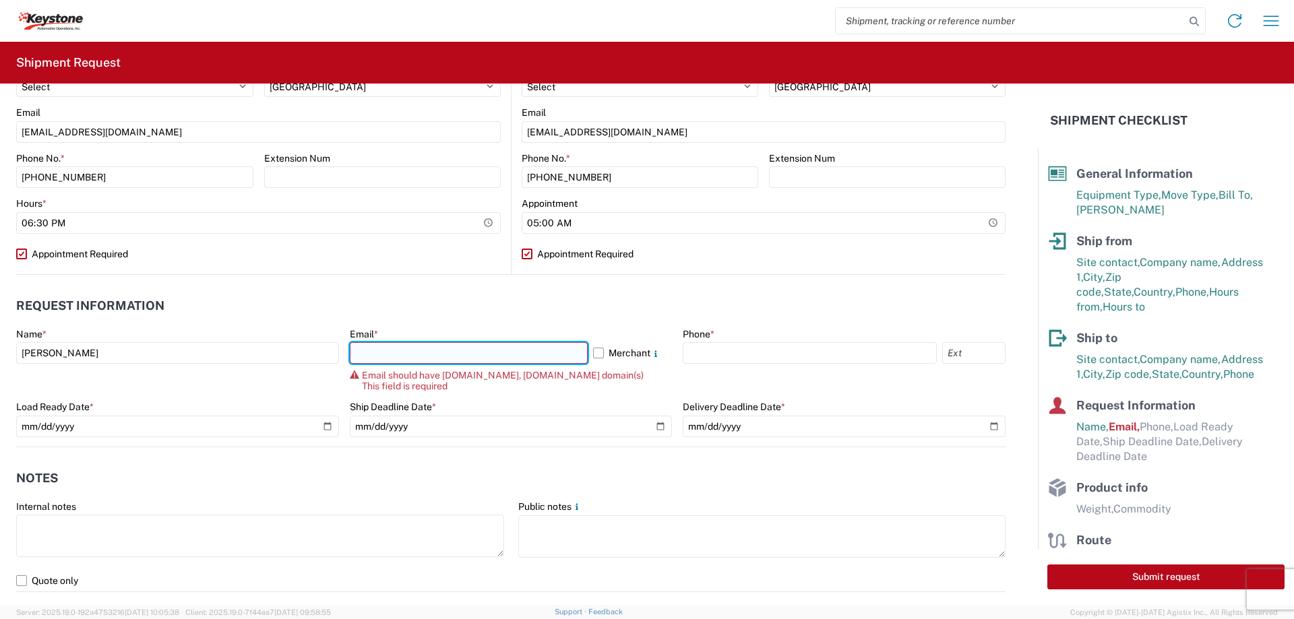
paste input "[EMAIL_ADDRESS][DOMAIN_NAME]"
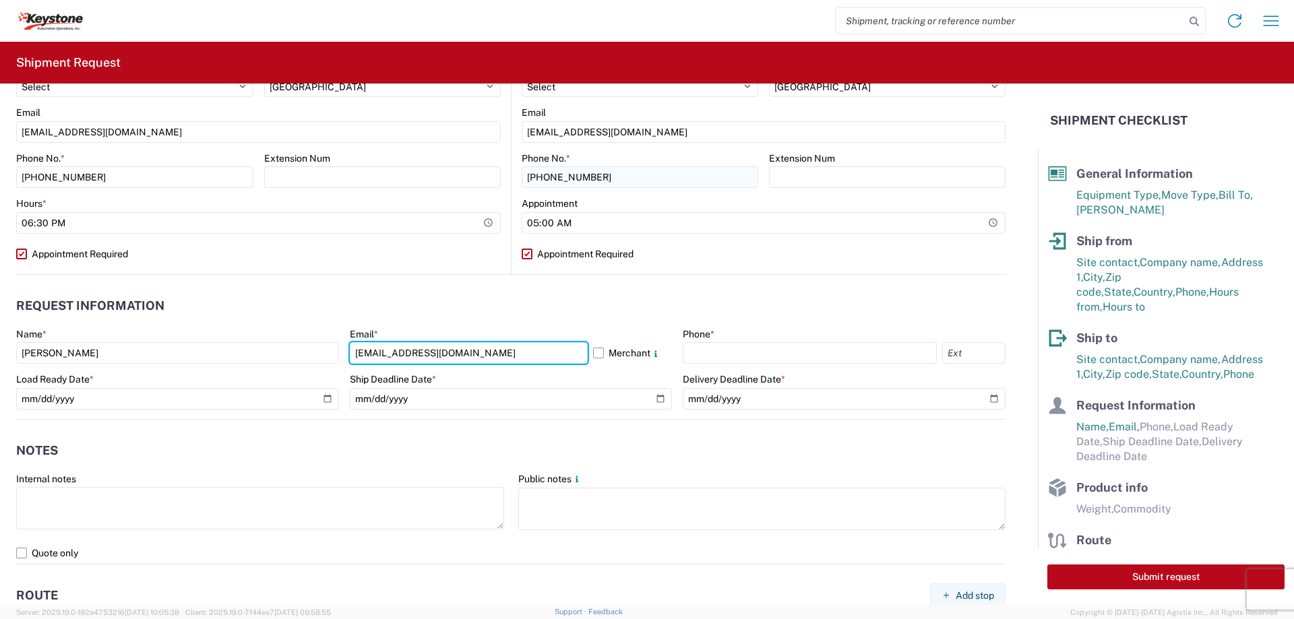
type input "[EMAIL_ADDRESS][DOMAIN_NAME]"
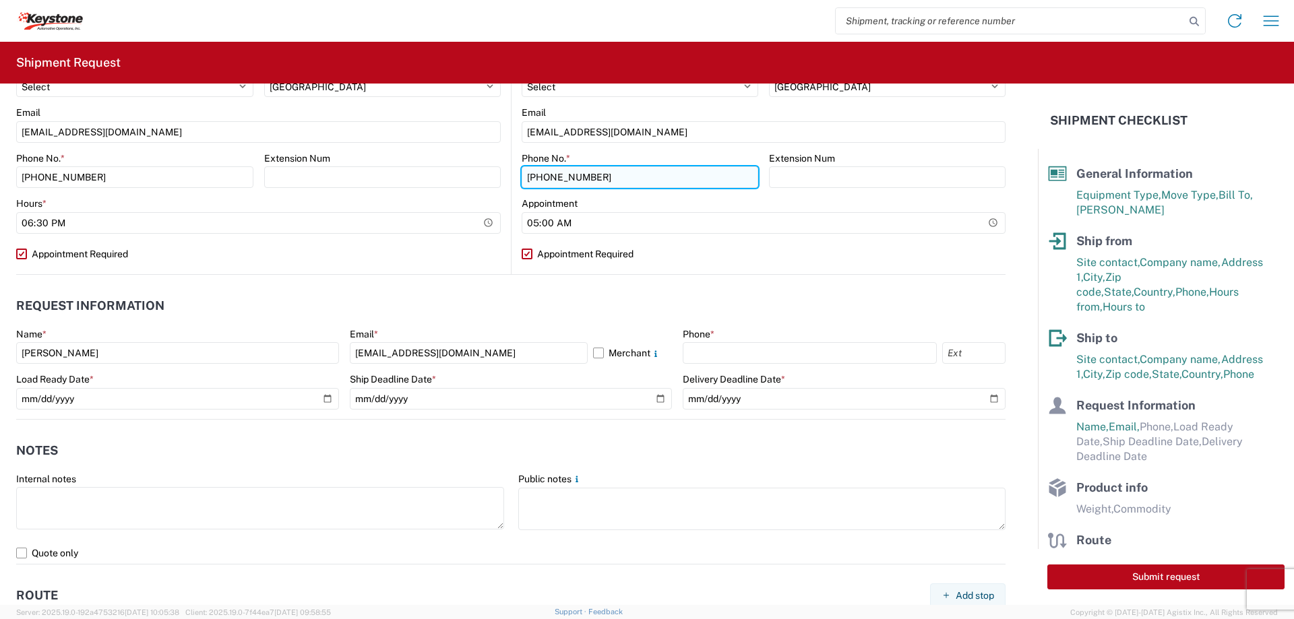
drag, startPoint x: 522, startPoint y: 175, endPoint x: 611, endPoint y: 177, distance: 89.0
click at [611, 177] on input "[PHONE_NUMBER]" at bounding box center [640, 177] width 237 height 22
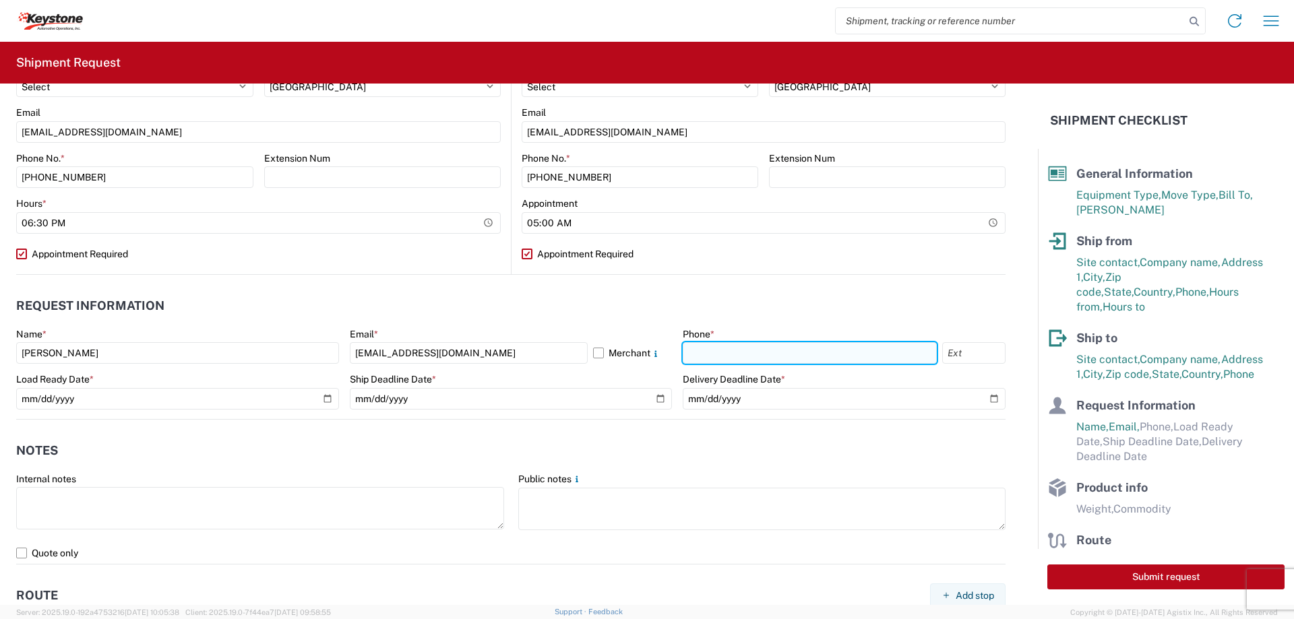
paste input "[PHONE_NUMBER]"
type input "[PHONE_NUMBER]"
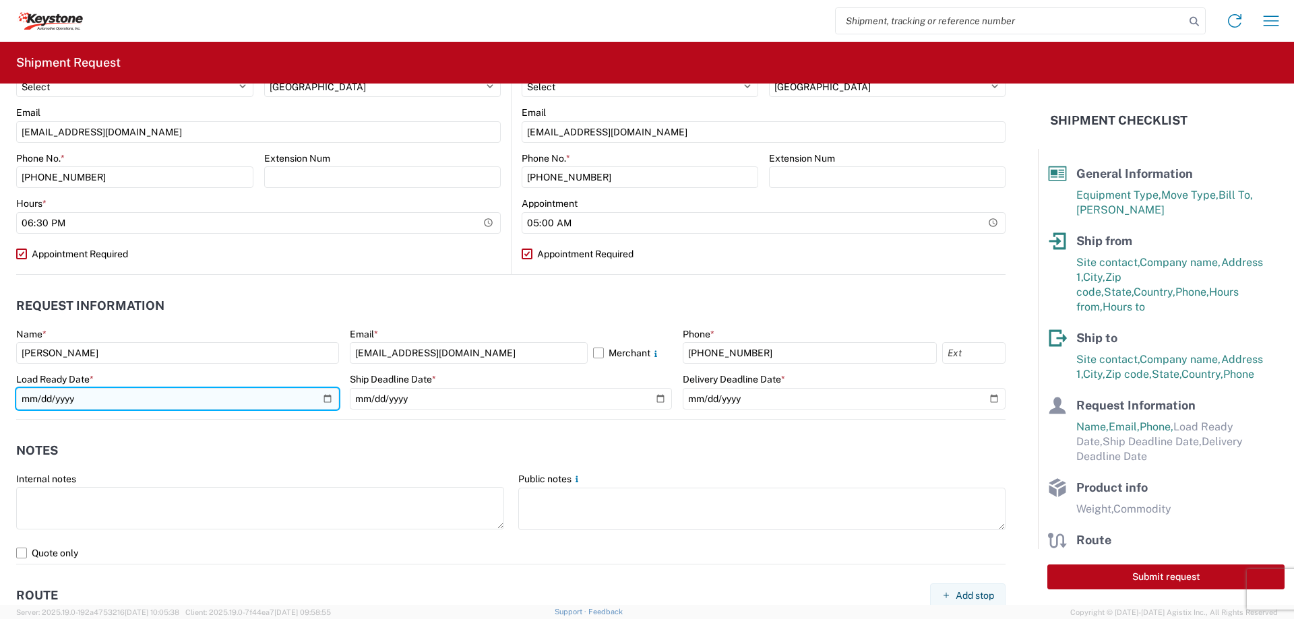
click at [322, 400] on input "date" at bounding box center [177, 399] width 323 height 22
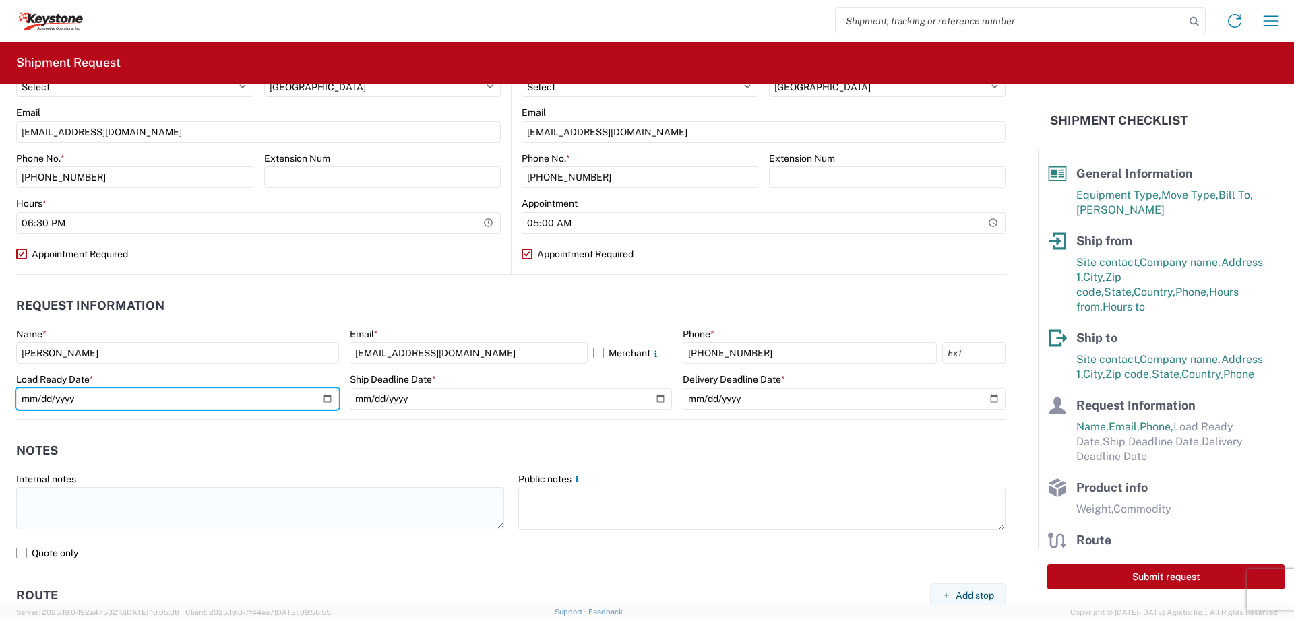
type input "[DATE]"
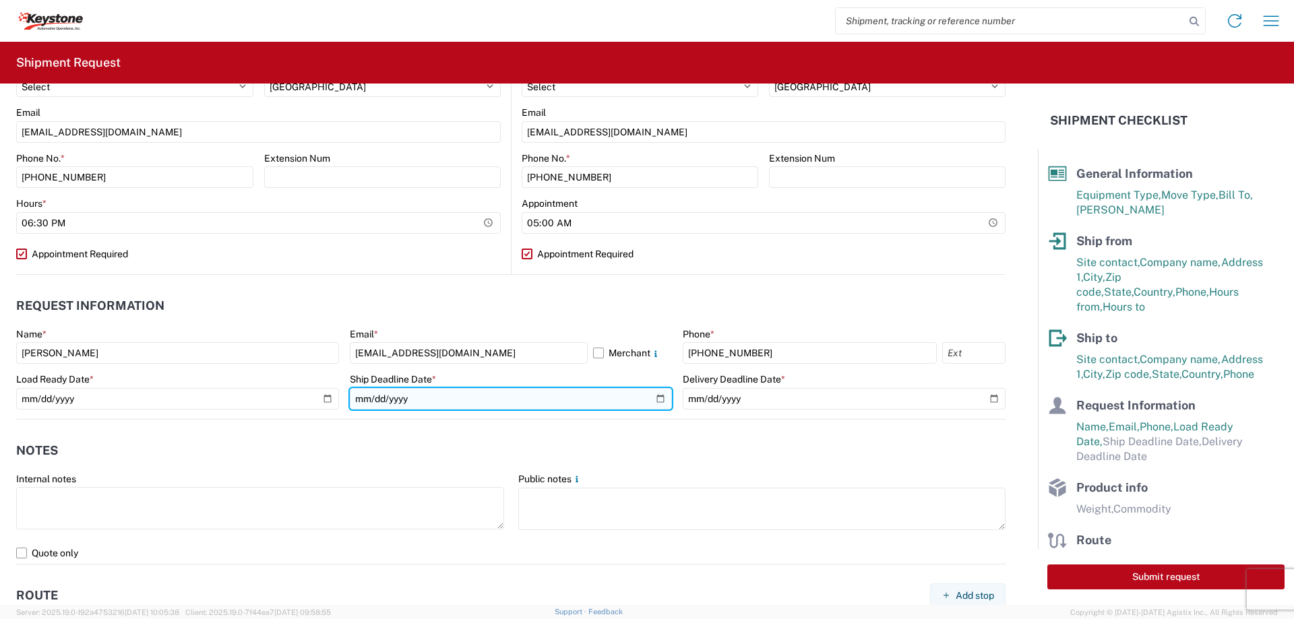
click at [648, 399] on input "date" at bounding box center [511, 399] width 323 height 22
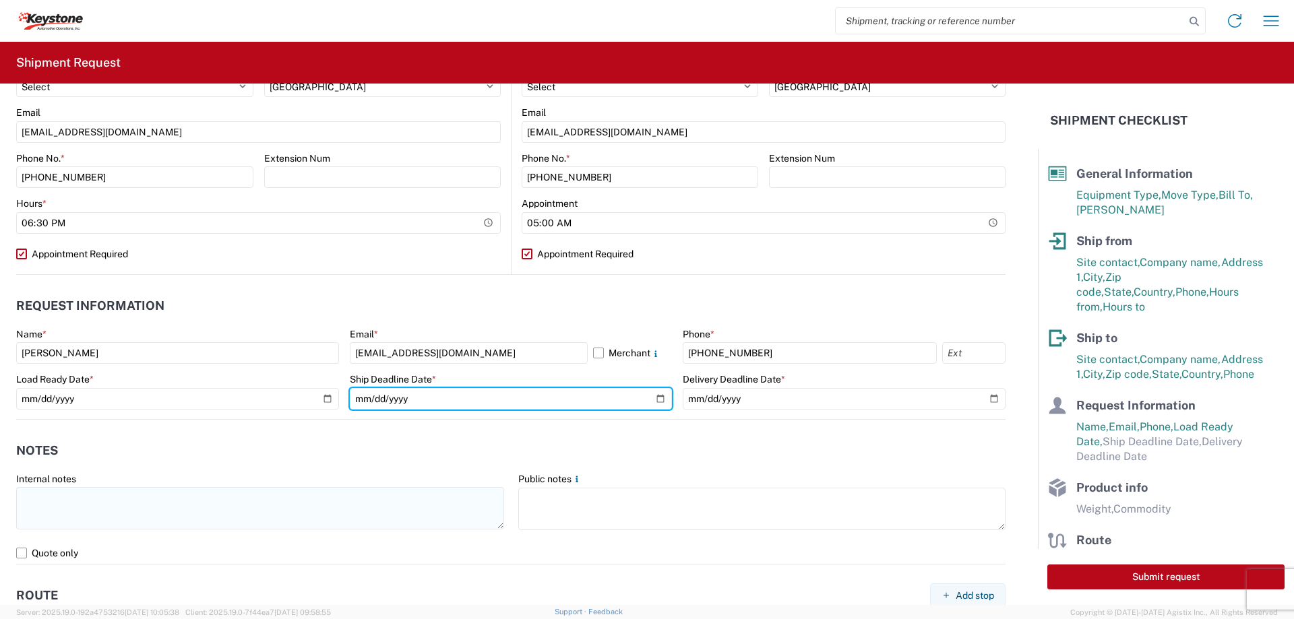
type input "[DATE]"
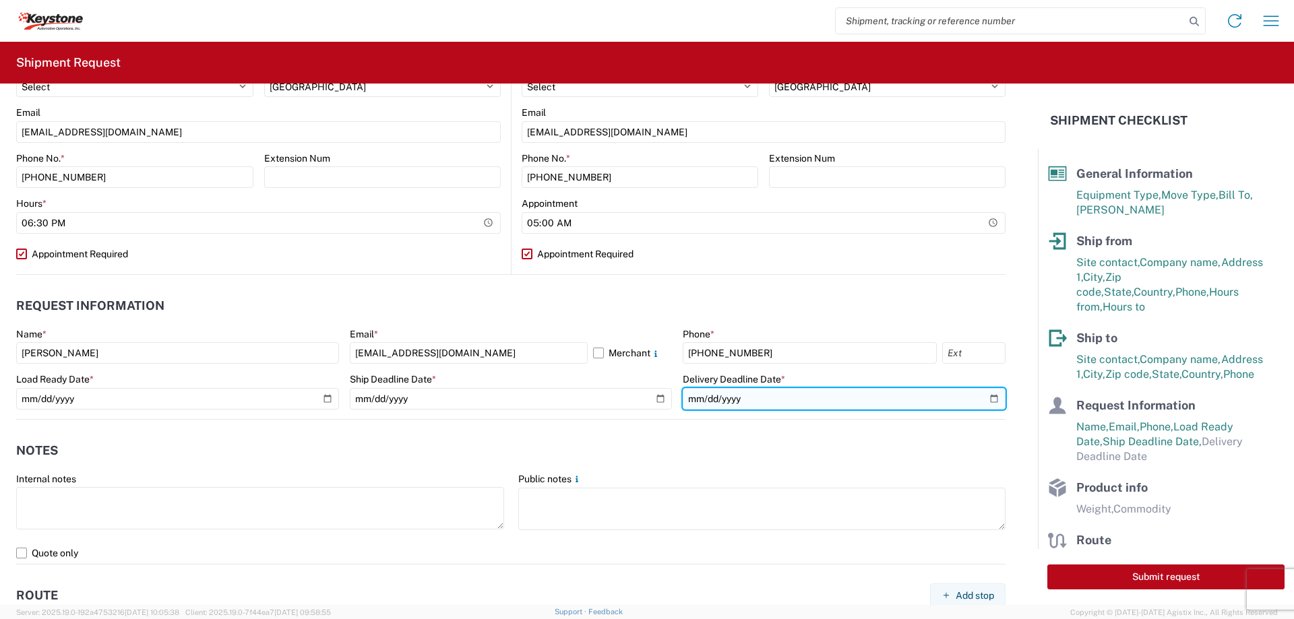
click at [979, 399] on input "date" at bounding box center [844, 399] width 323 height 22
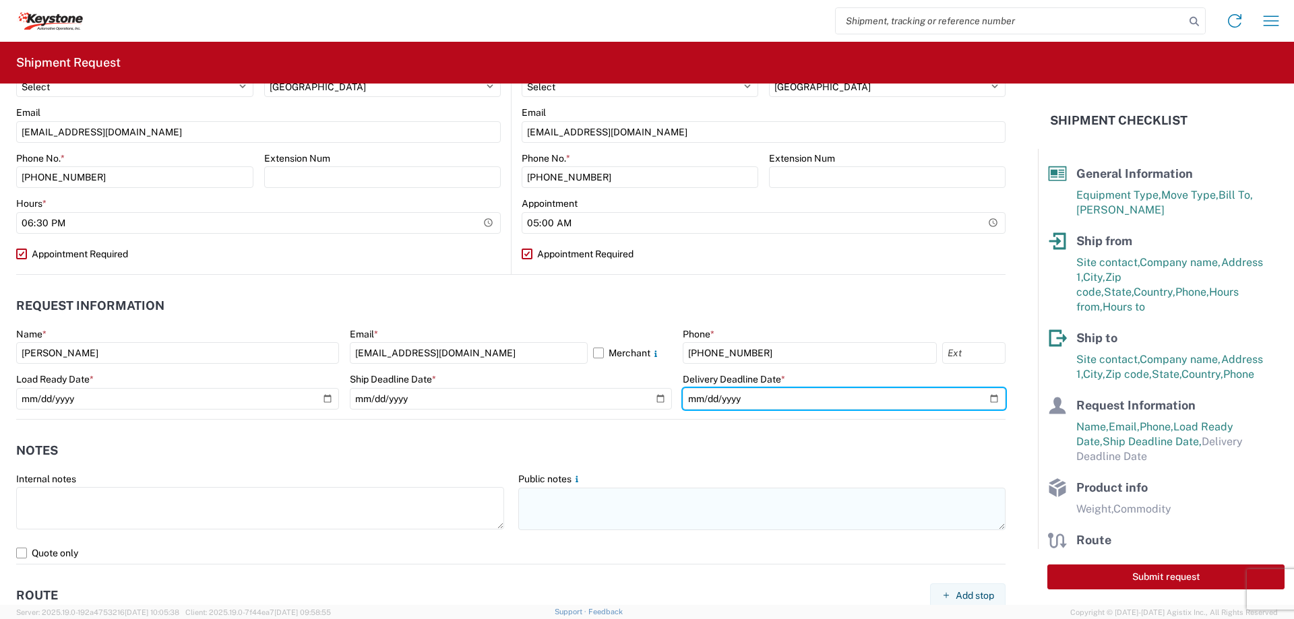
type input "[DATE]"
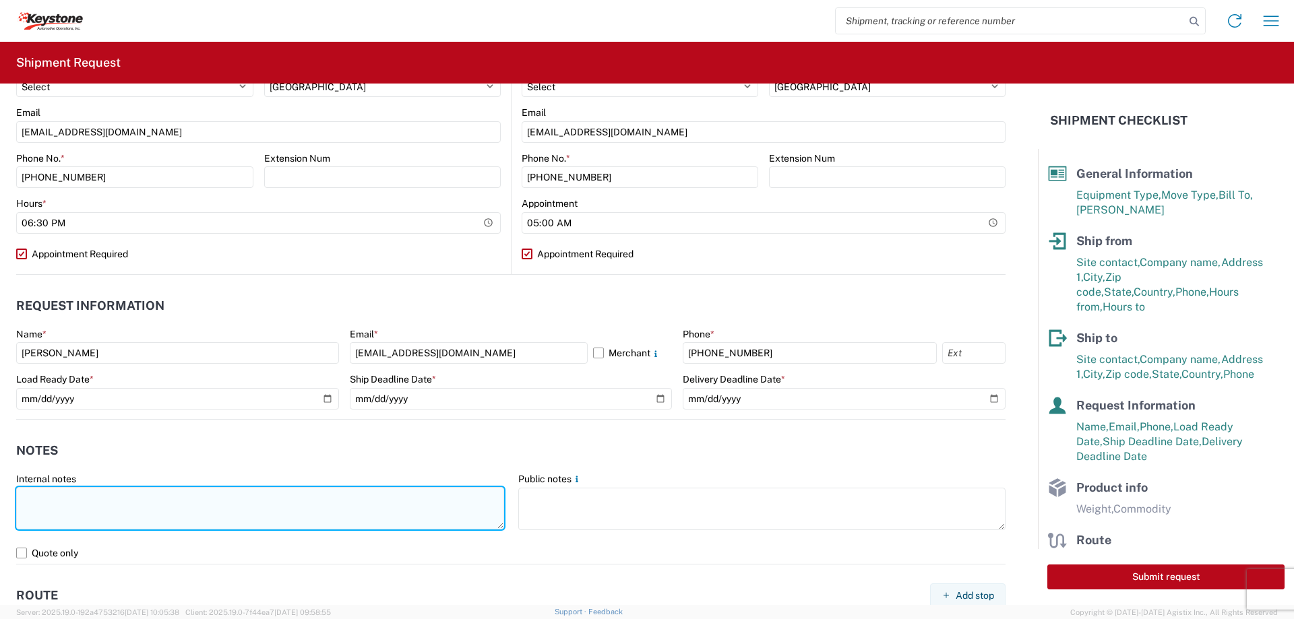
click at [121, 493] on textarea at bounding box center [260, 508] width 488 height 42
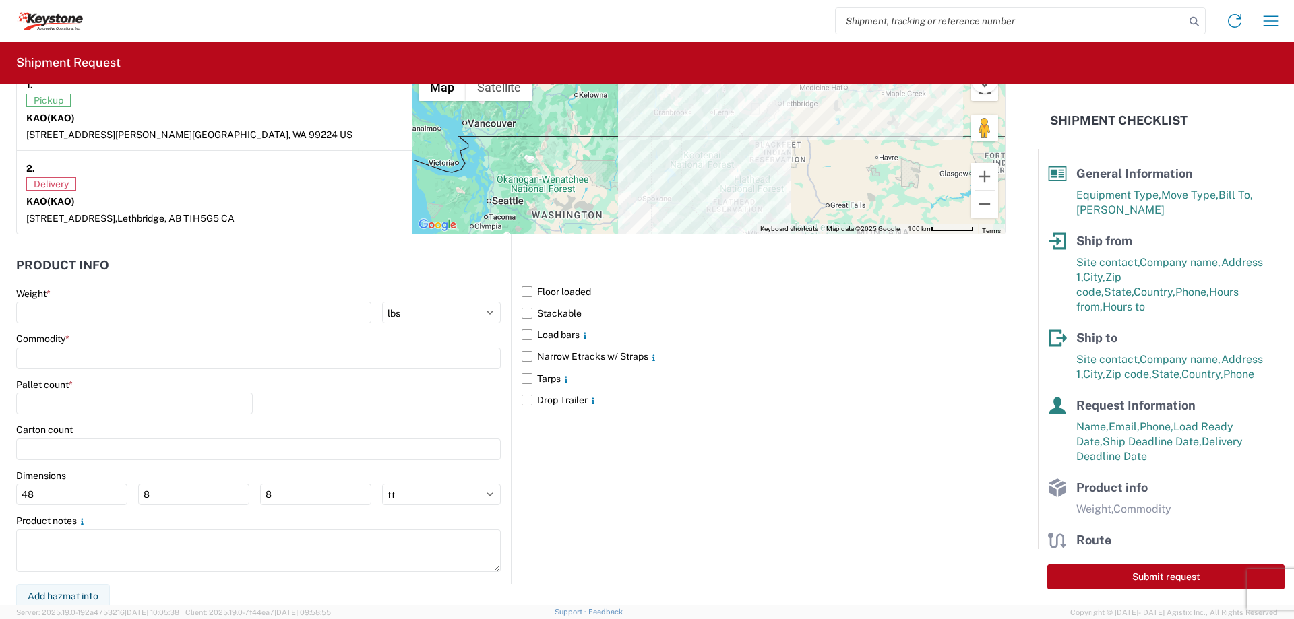
scroll to position [1095, 0]
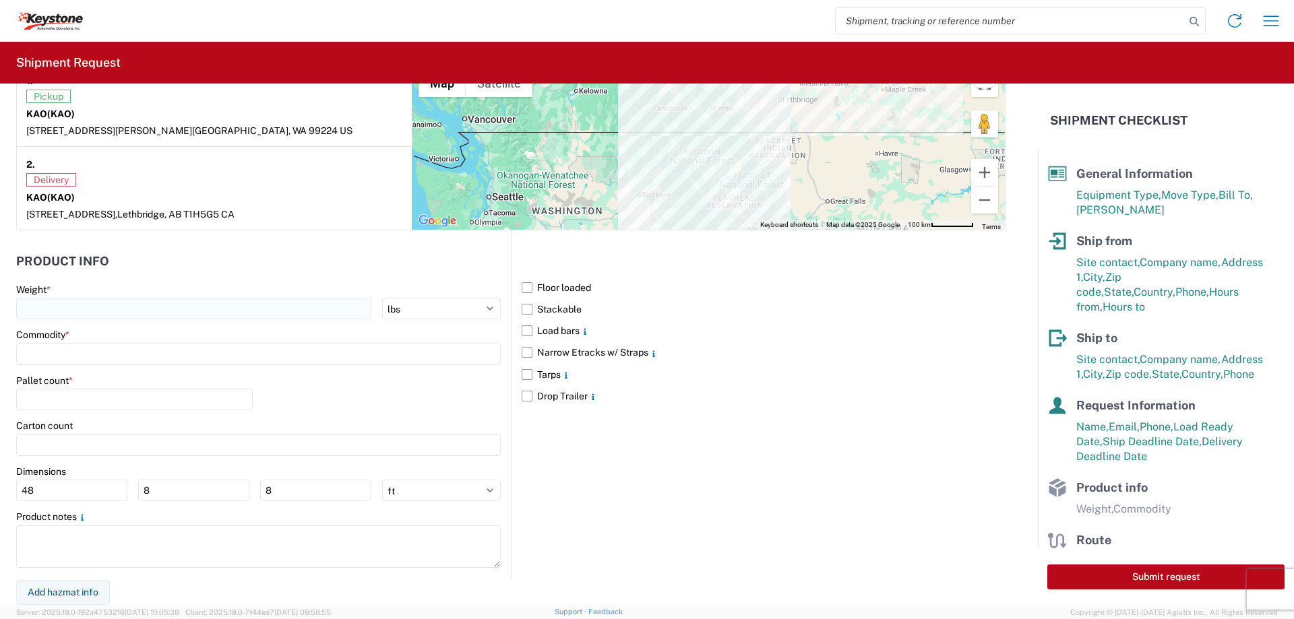
type textarea "preloaded with R & L Load # 2088506"
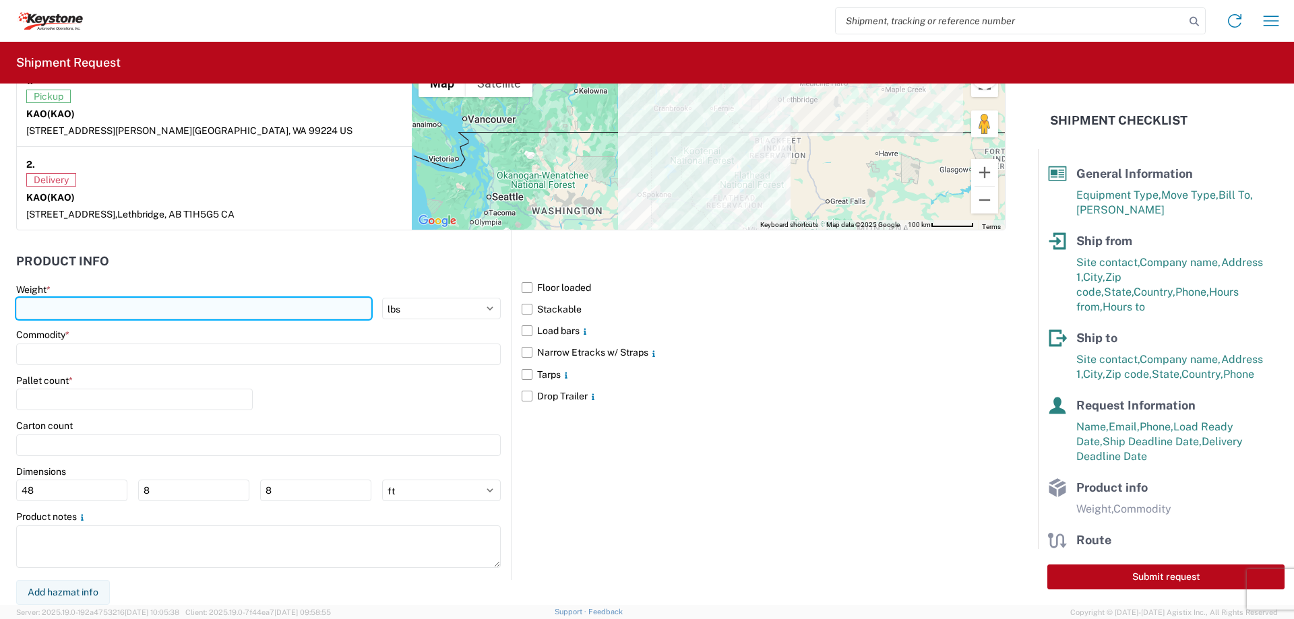
click at [154, 303] on input "number" at bounding box center [193, 309] width 355 height 22
click at [232, 311] on input "number" at bounding box center [193, 309] width 355 height 22
type input "20000"
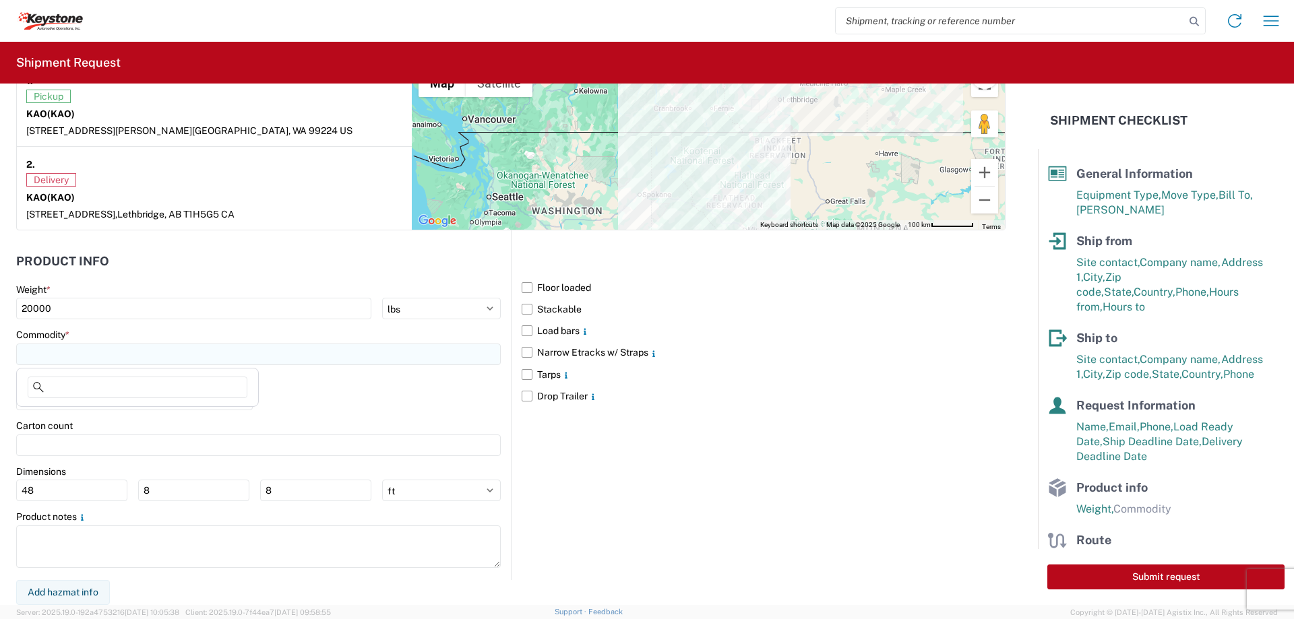
click at [146, 346] on input at bounding box center [258, 355] width 485 height 22
click at [80, 385] on input at bounding box center [138, 388] width 220 height 22
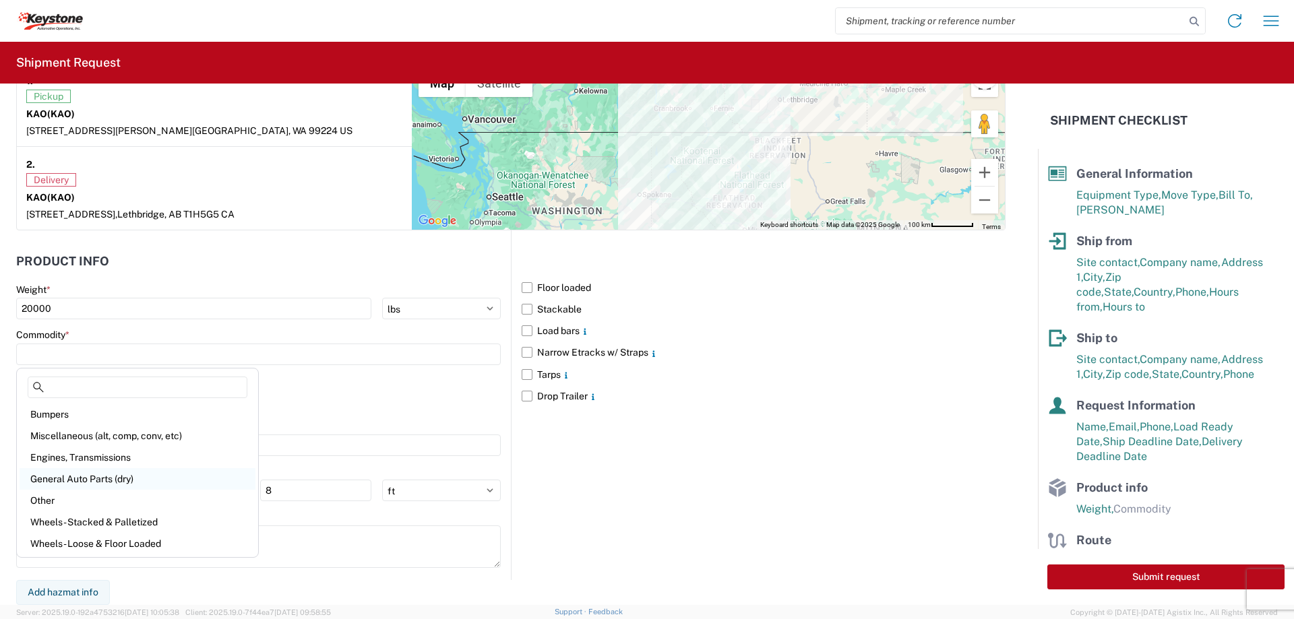
click at [65, 480] on div "General Auto Parts (dry)" at bounding box center [138, 479] width 236 height 22
type input "General Auto Parts (dry)"
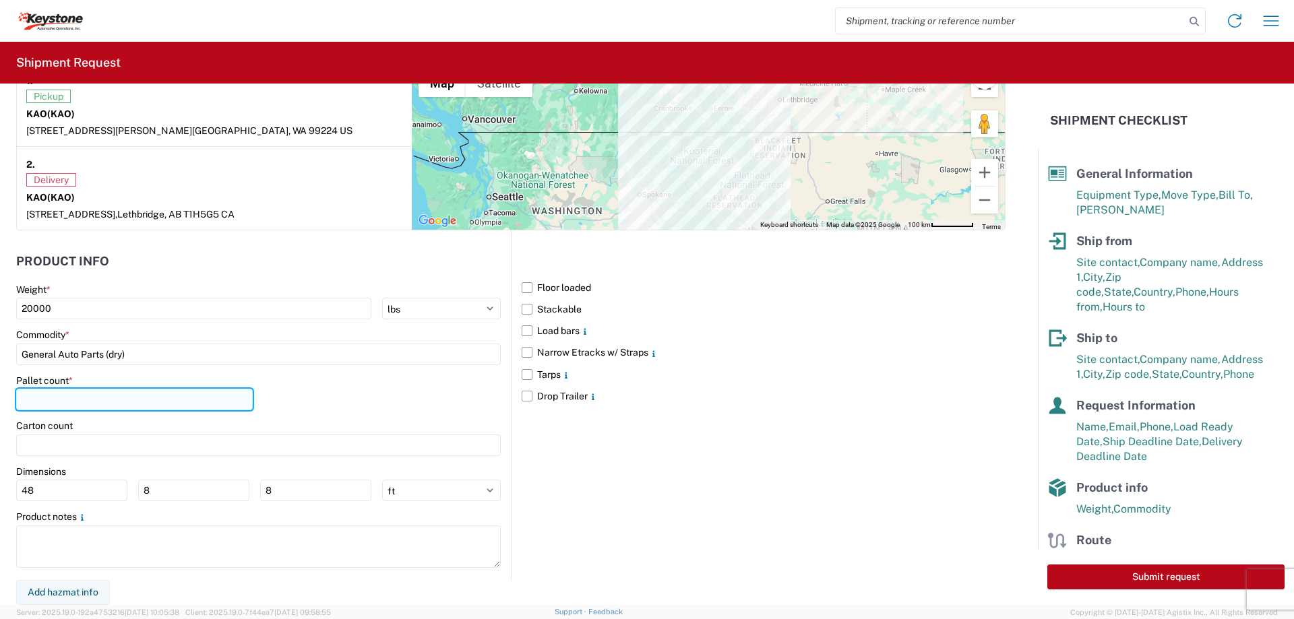
click at [64, 400] on input "number" at bounding box center [134, 400] width 237 height 22
type input "12"
click at [525, 353] on label "Narrow Etracks w/ Straps" at bounding box center [764, 353] width 484 height 22
click at [0, 0] on input "Narrow Etracks w/ Straps" at bounding box center [0, 0] width 0 height 0
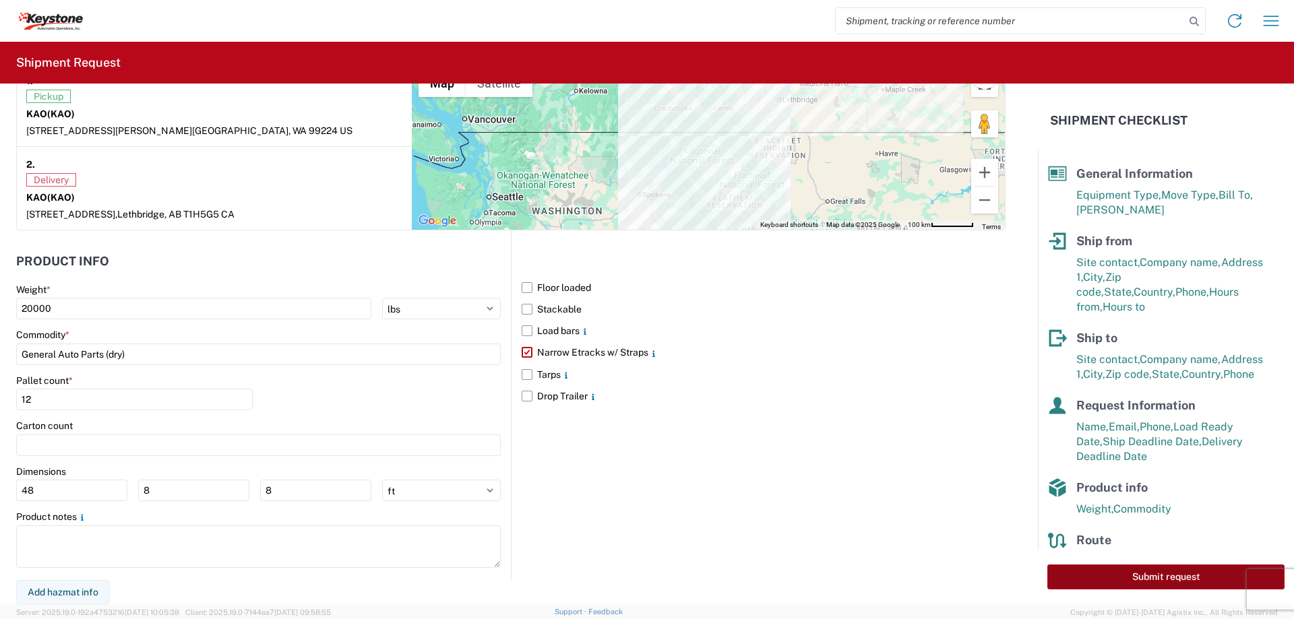
click at [1148, 578] on button "Submit request" at bounding box center [1166, 577] width 237 height 25
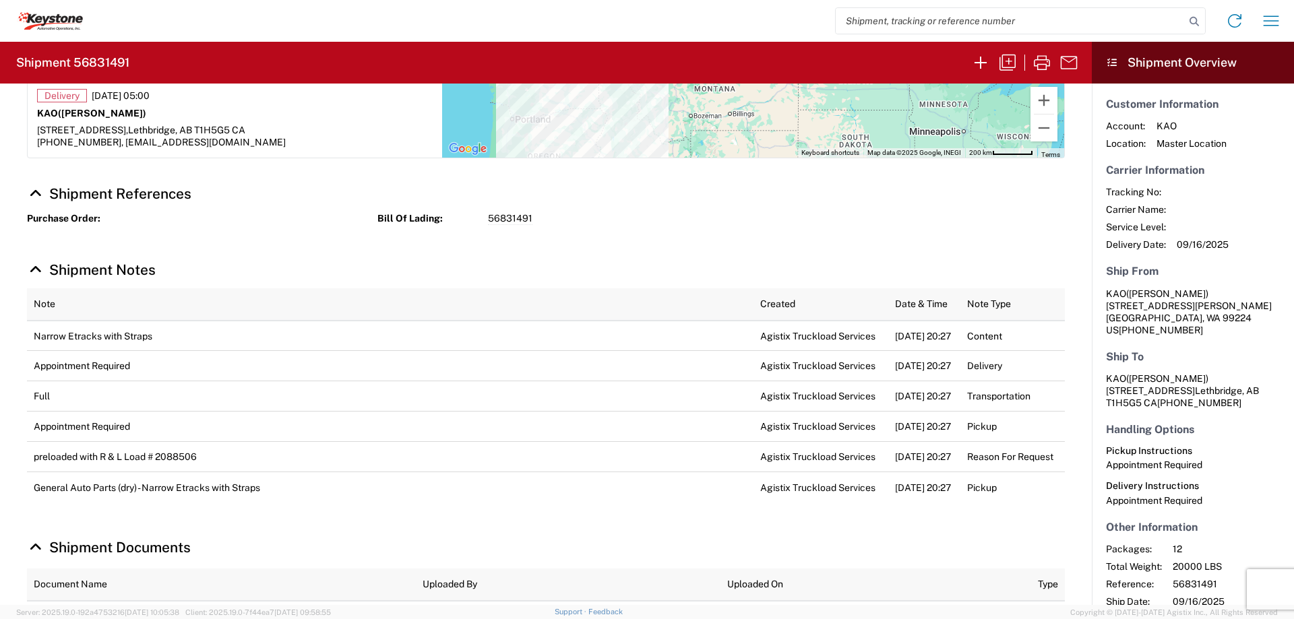
scroll to position [337, 0]
